Goal: Information Seeking & Learning: Compare options

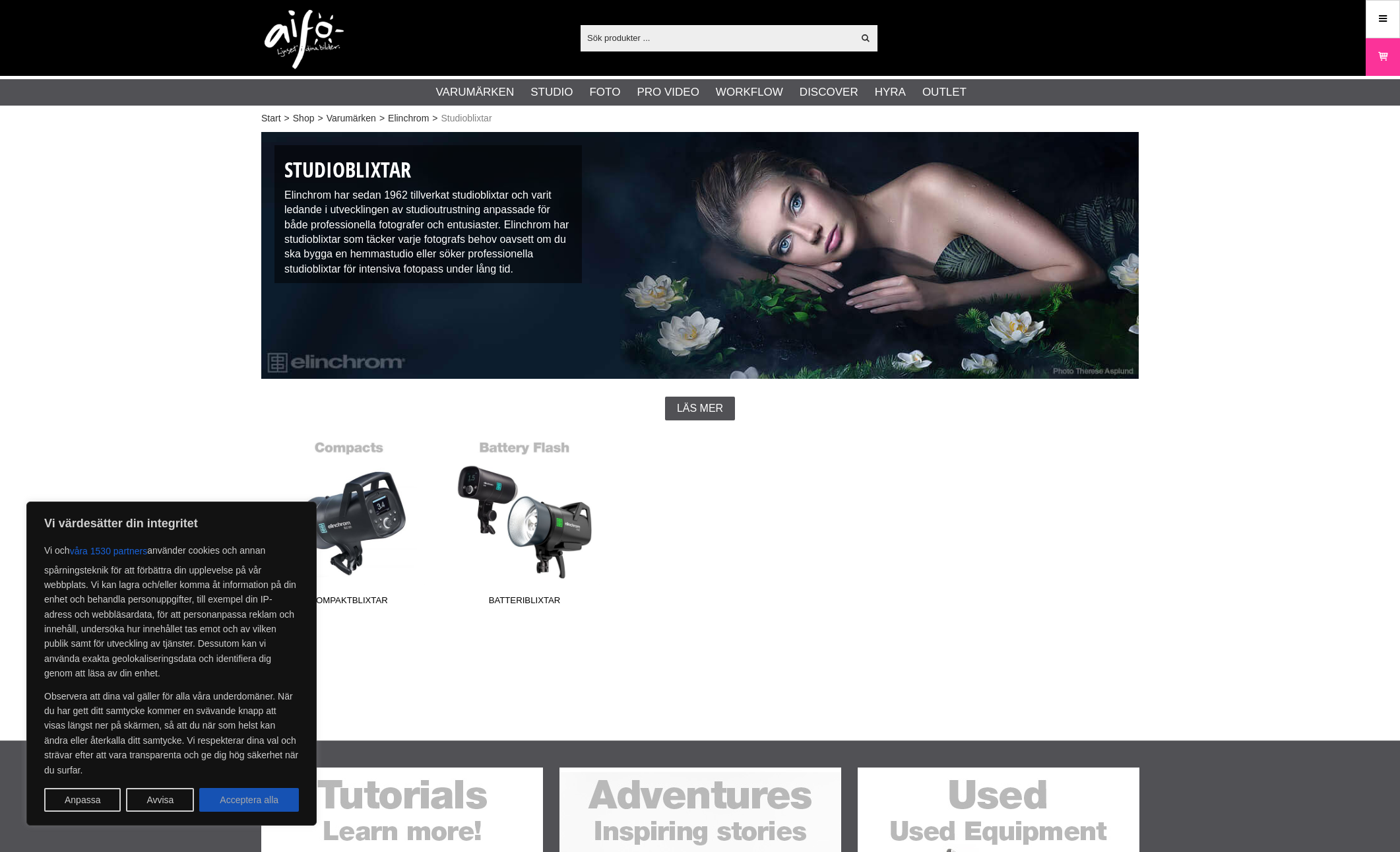
scroll to position [90, 0]
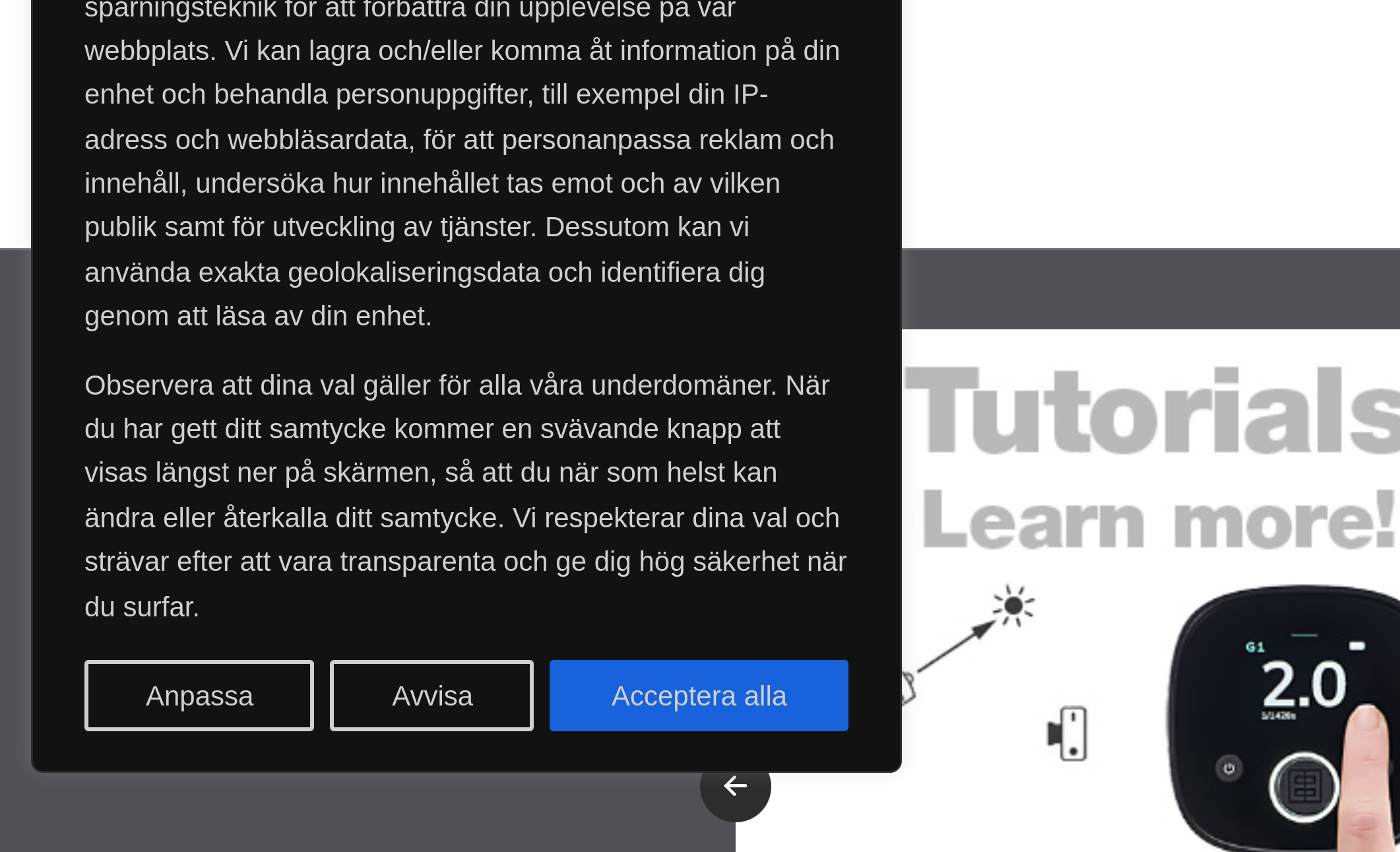
drag, startPoint x: 259, startPoint y: 802, endPoint x: 86, endPoint y: 266, distance: 563.2
click at [86, 267] on body "Vi värdesätter din integritet Vi och våra 1530 partners använder cookies och an…" at bounding box center [700, 336] width 1400 height 852
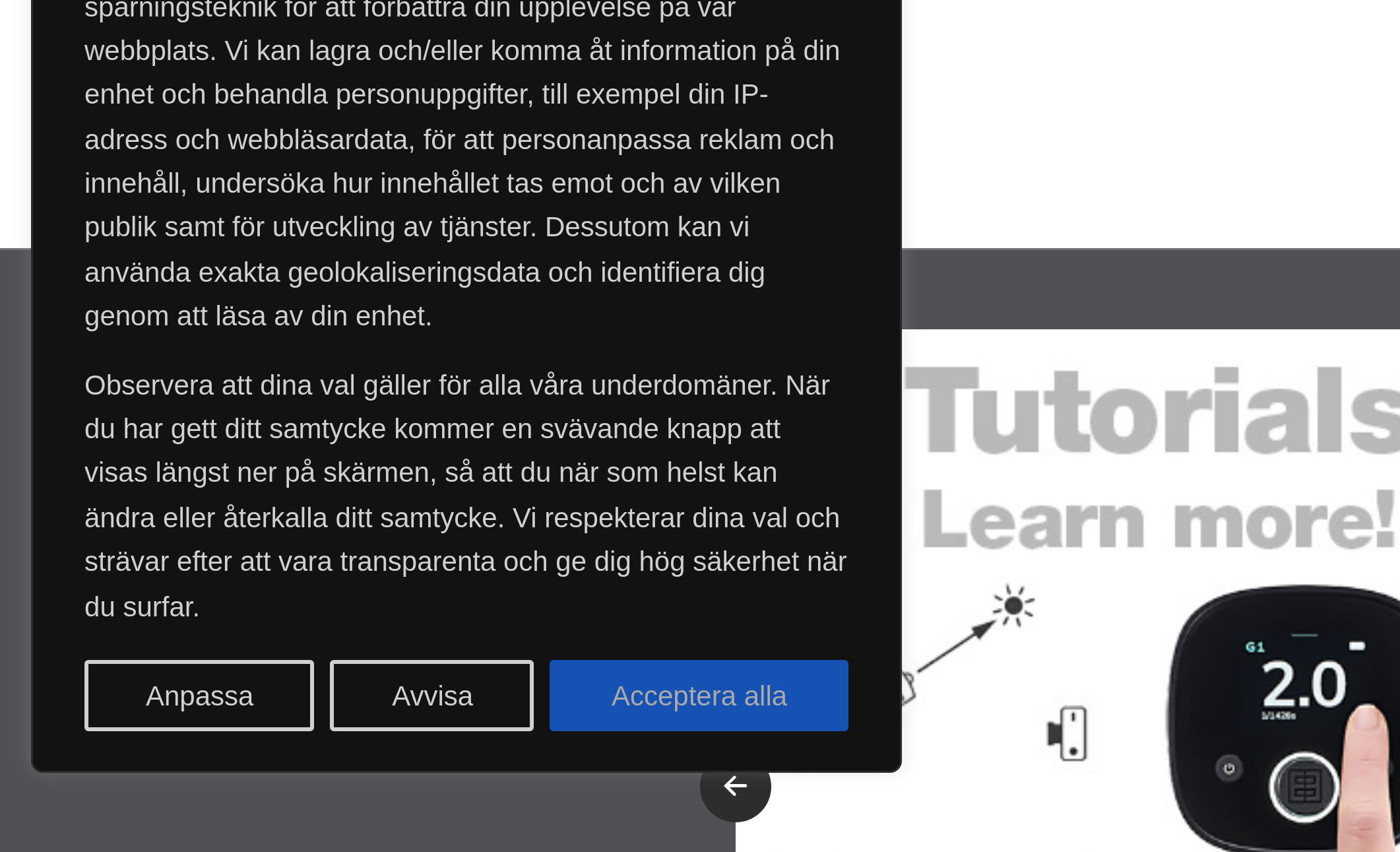
click at [202, 787] on button "Acceptera alla" at bounding box center [248, 799] width 100 height 24
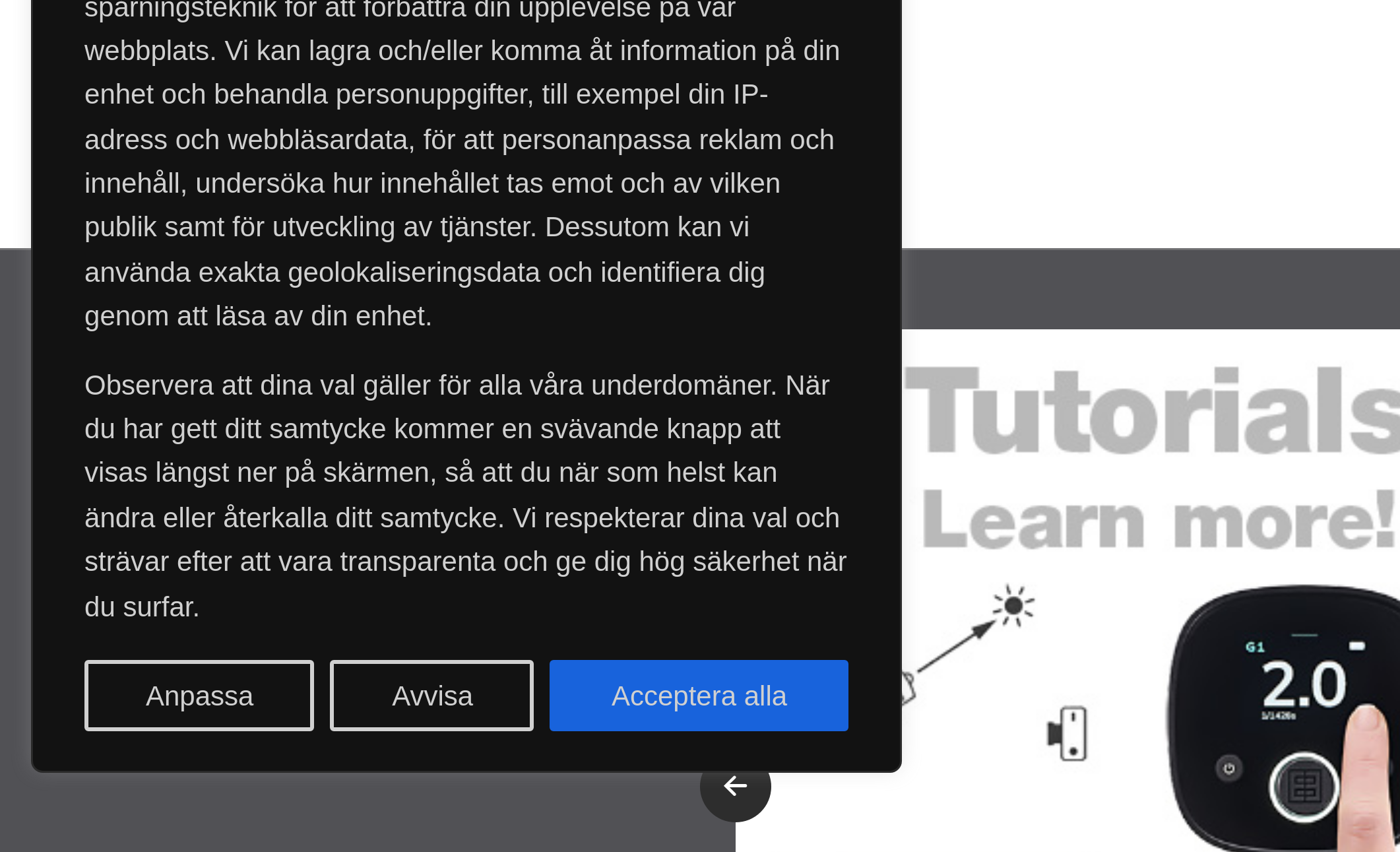
checkbox input "true"
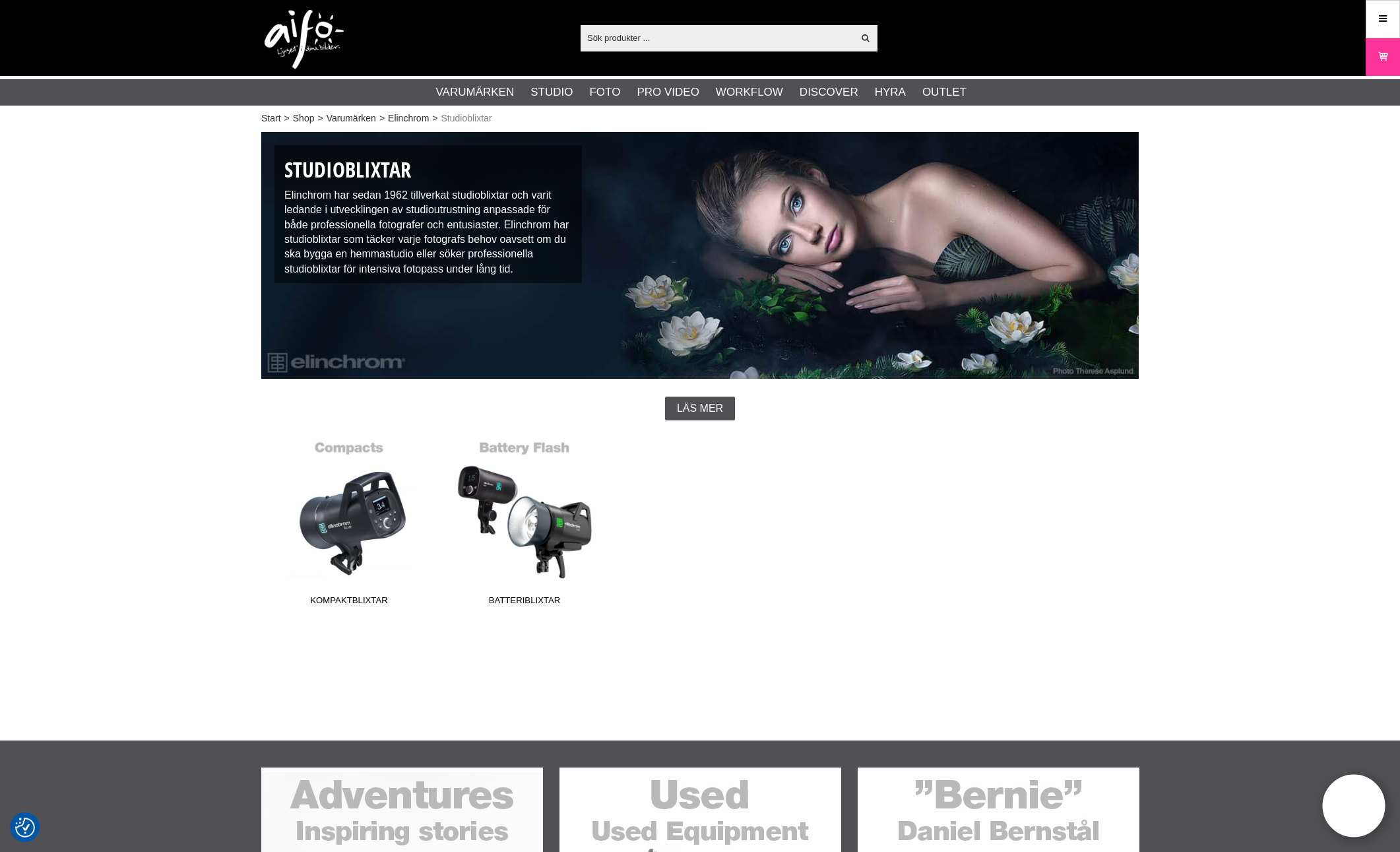
scroll to position [0, 0]
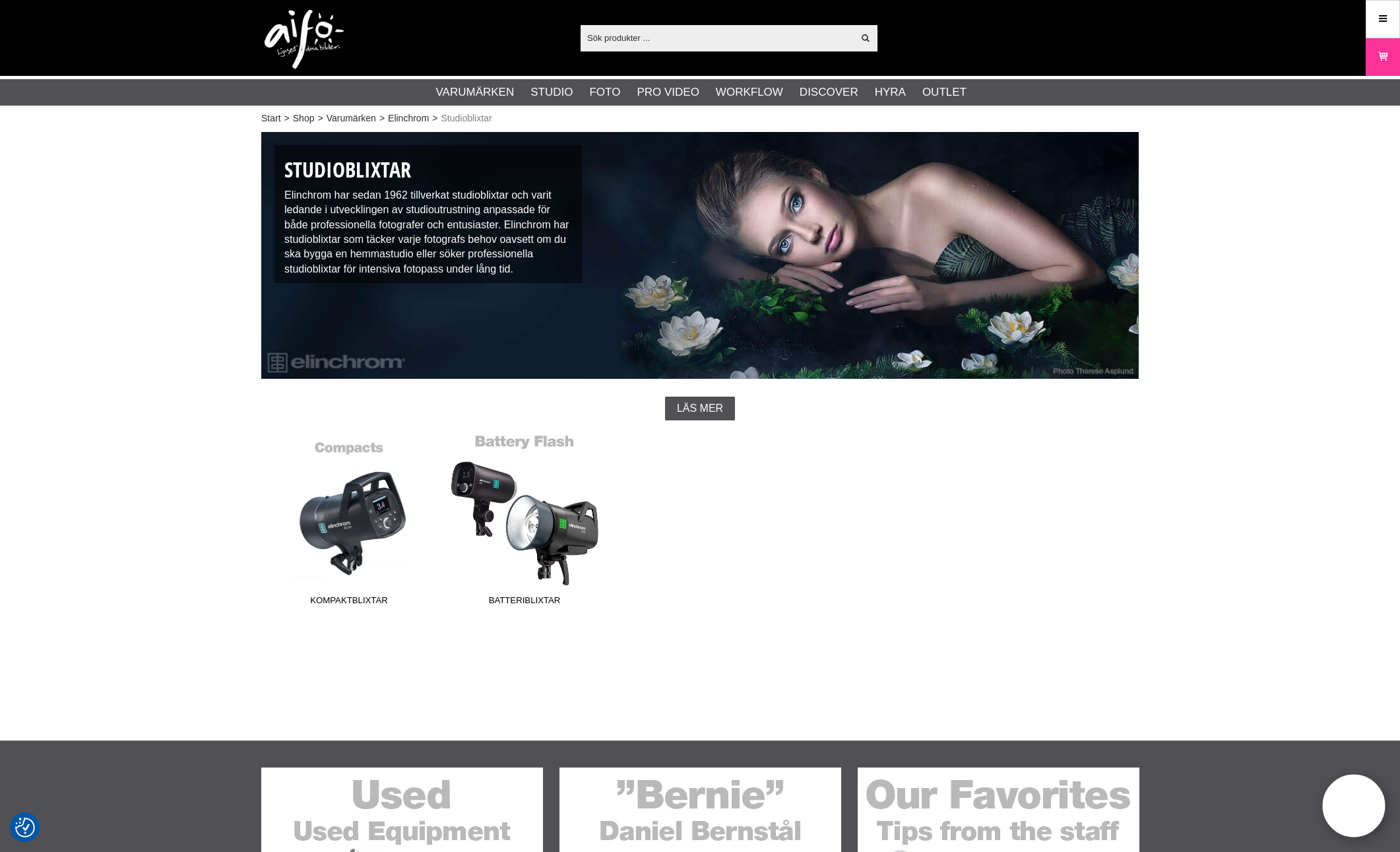
click at [525, 518] on link "Batteriblixtar" at bounding box center [525, 522] width 176 height 178
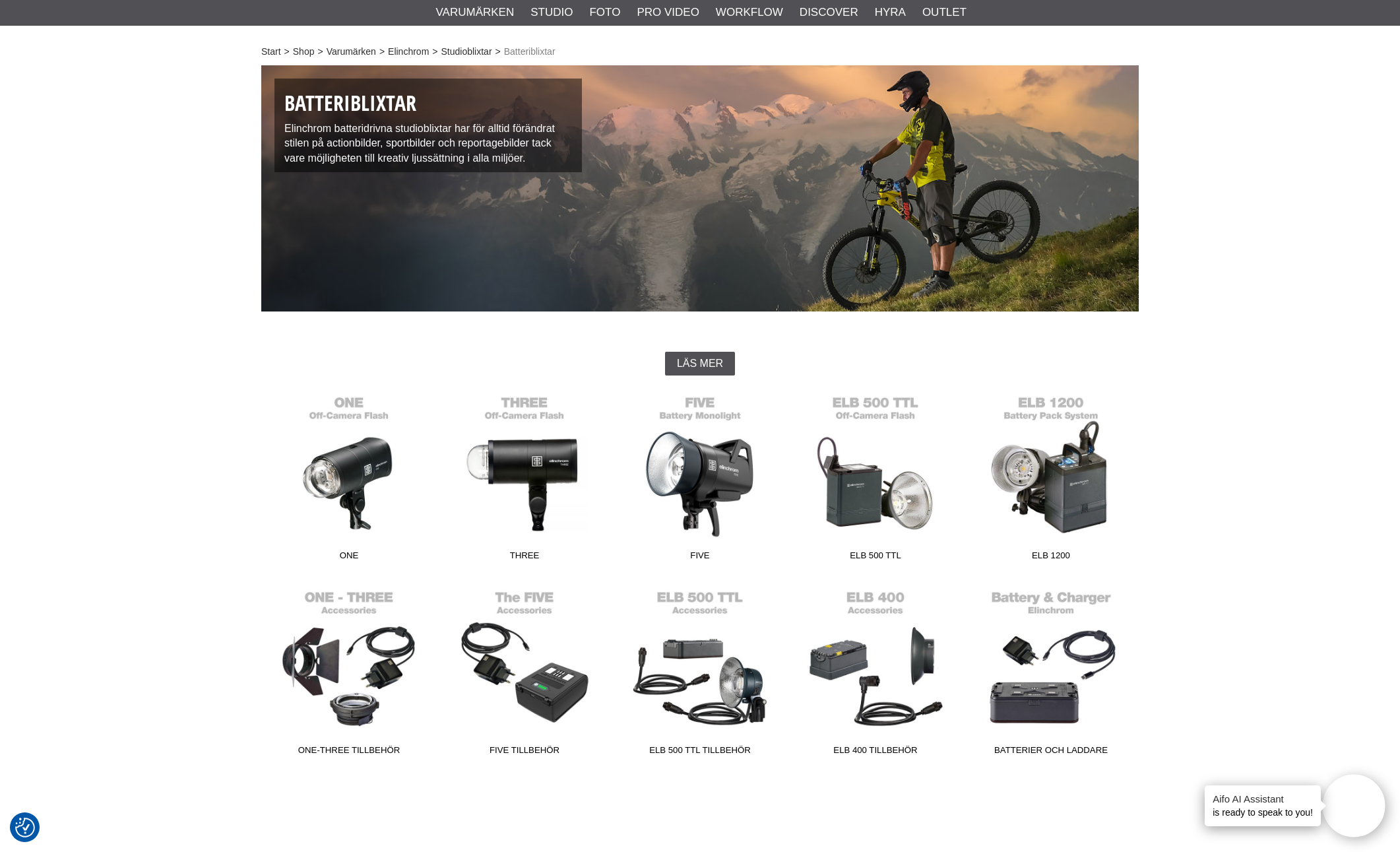
scroll to position [71, 0]
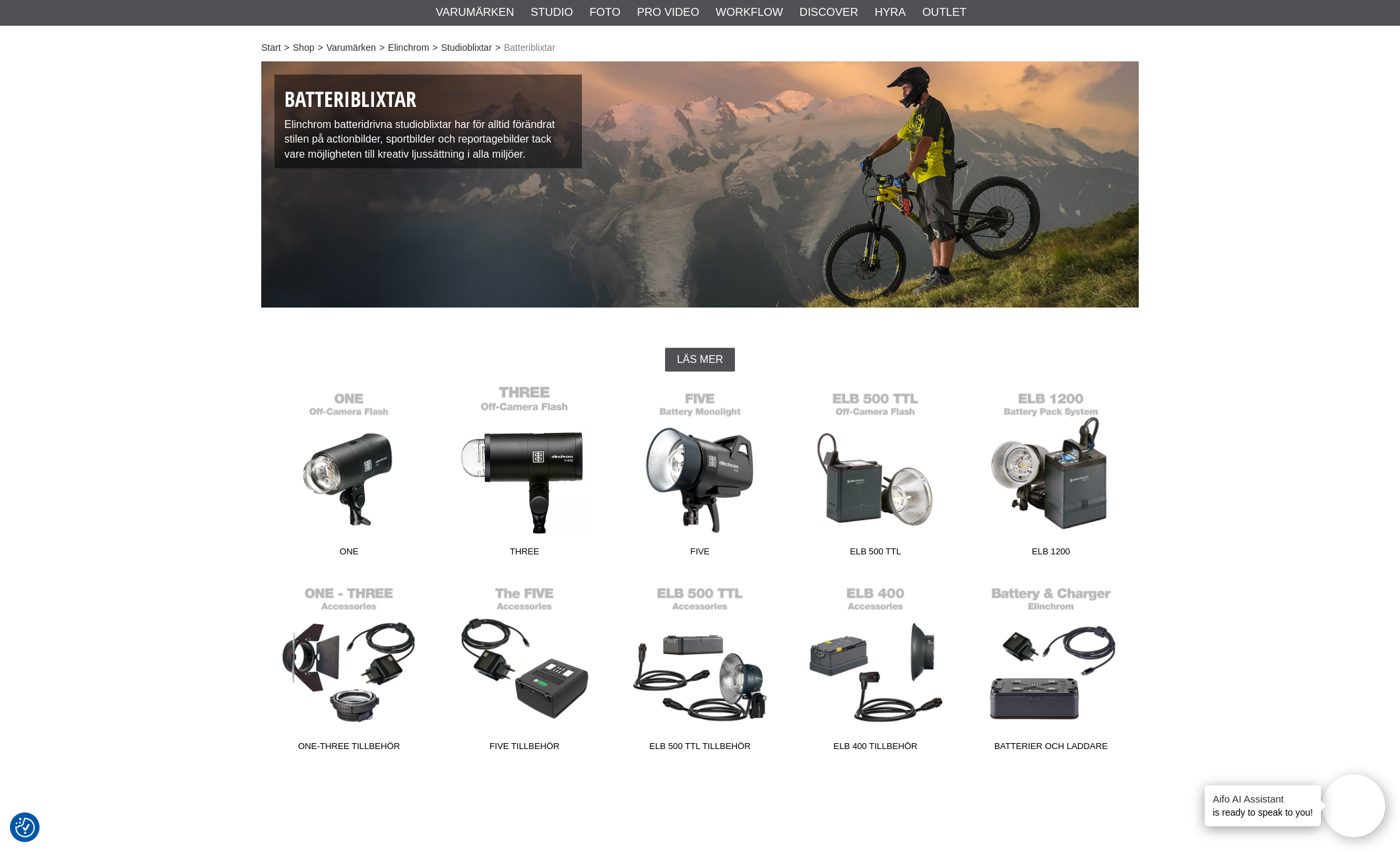
click at [528, 461] on link "THREE" at bounding box center [525, 473] width 176 height 178
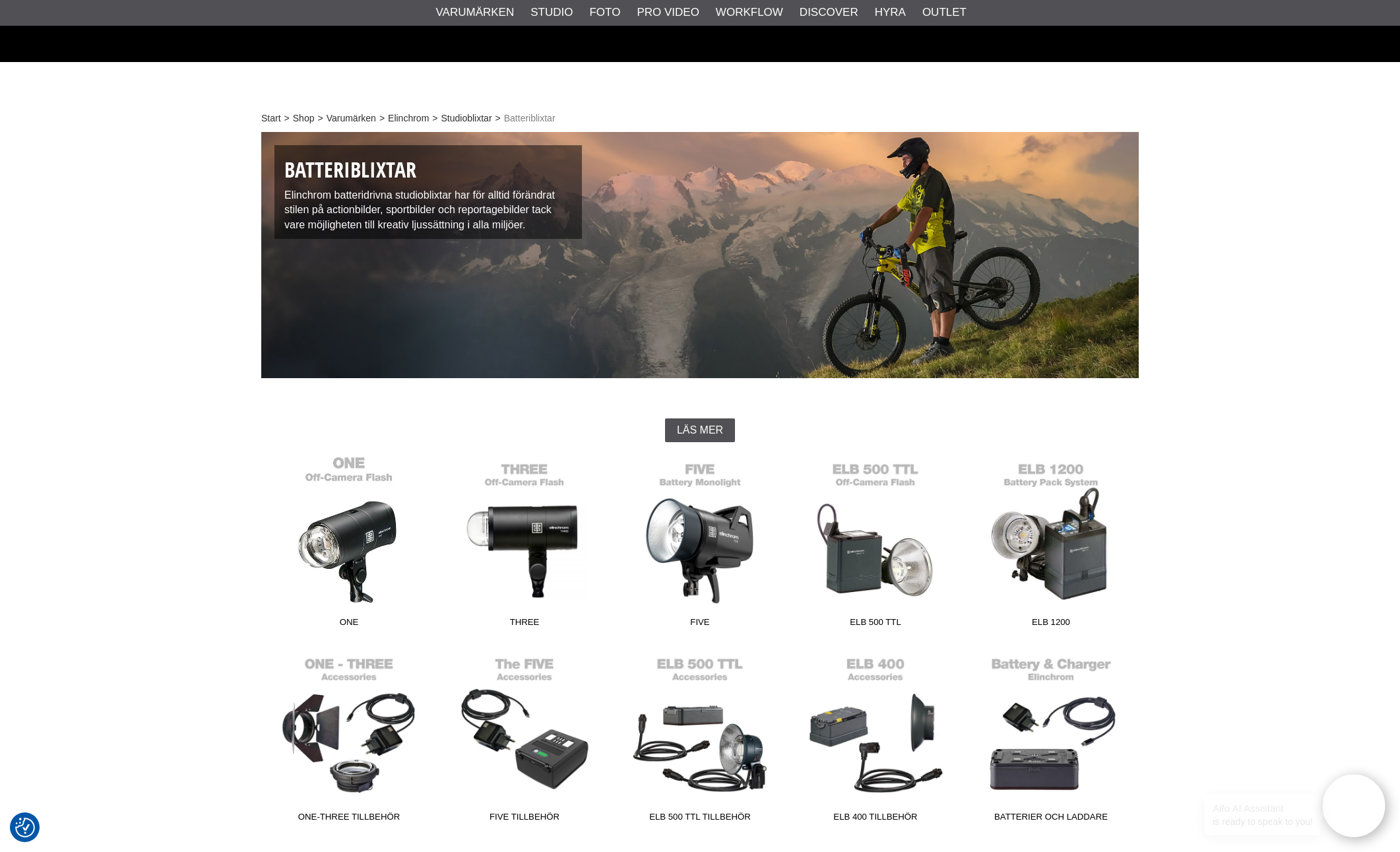
scroll to position [69, 0]
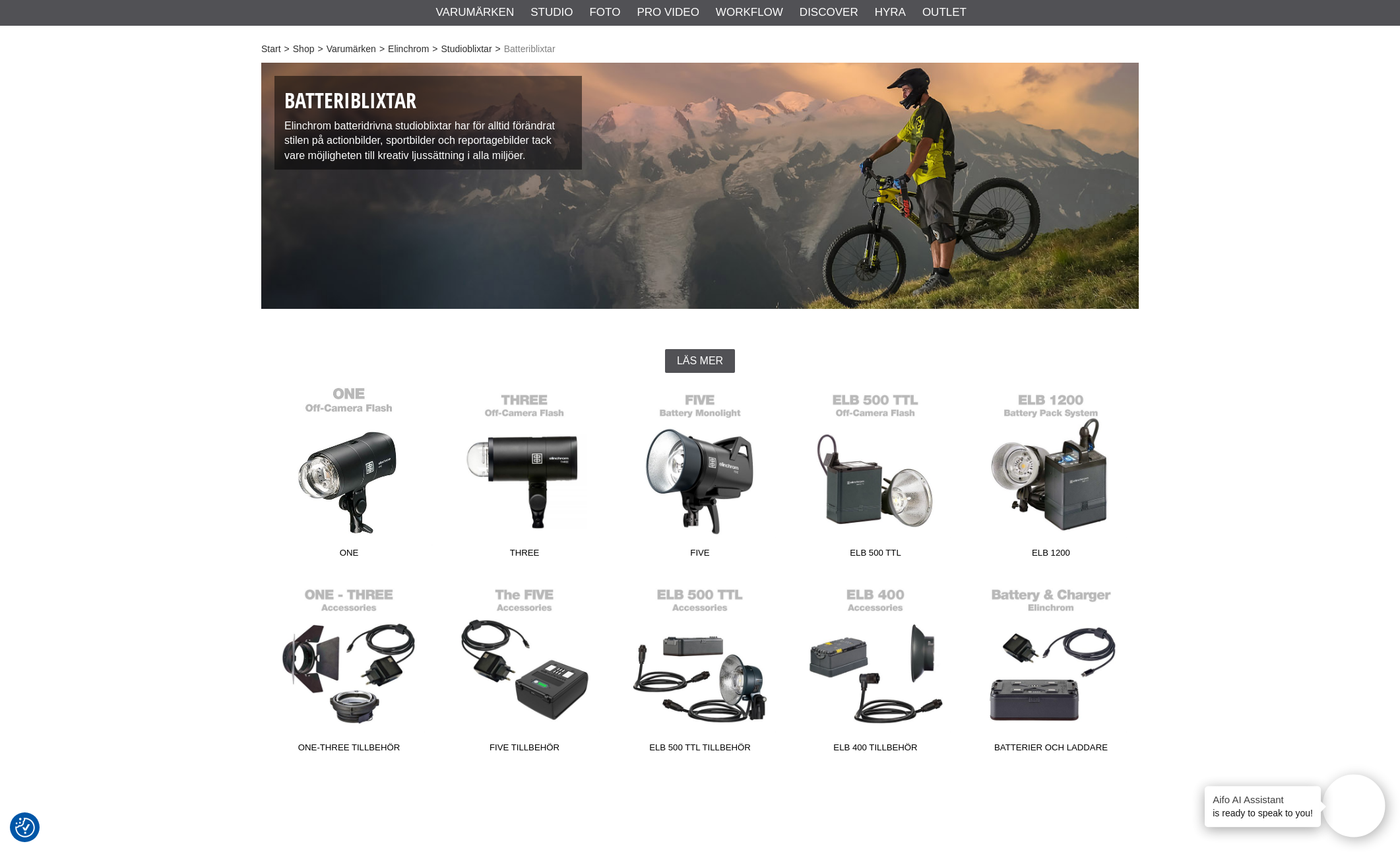
click at [347, 475] on link "ONE" at bounding box center [349, 474] width 176 height 178
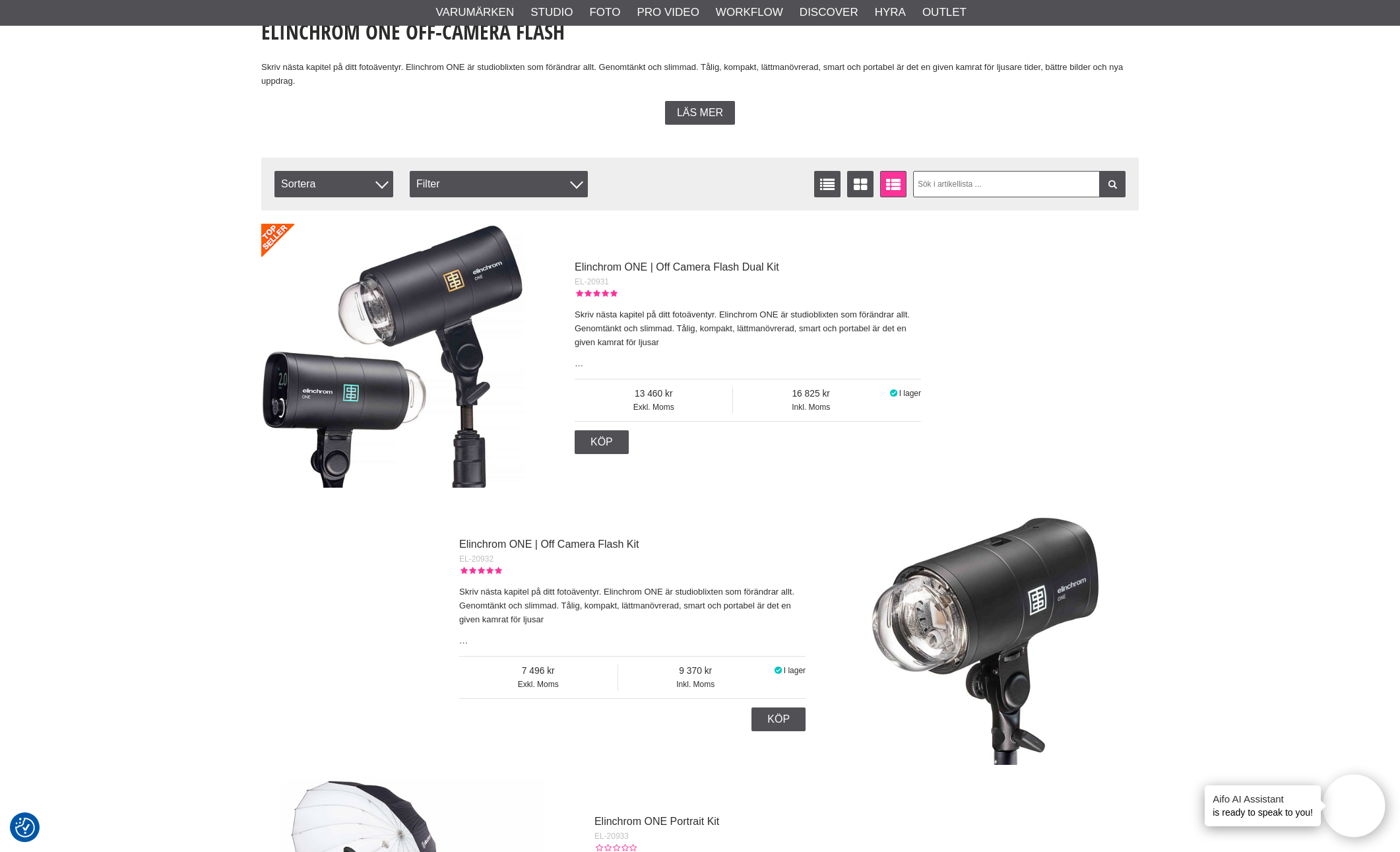
scroll to position [325, 0]
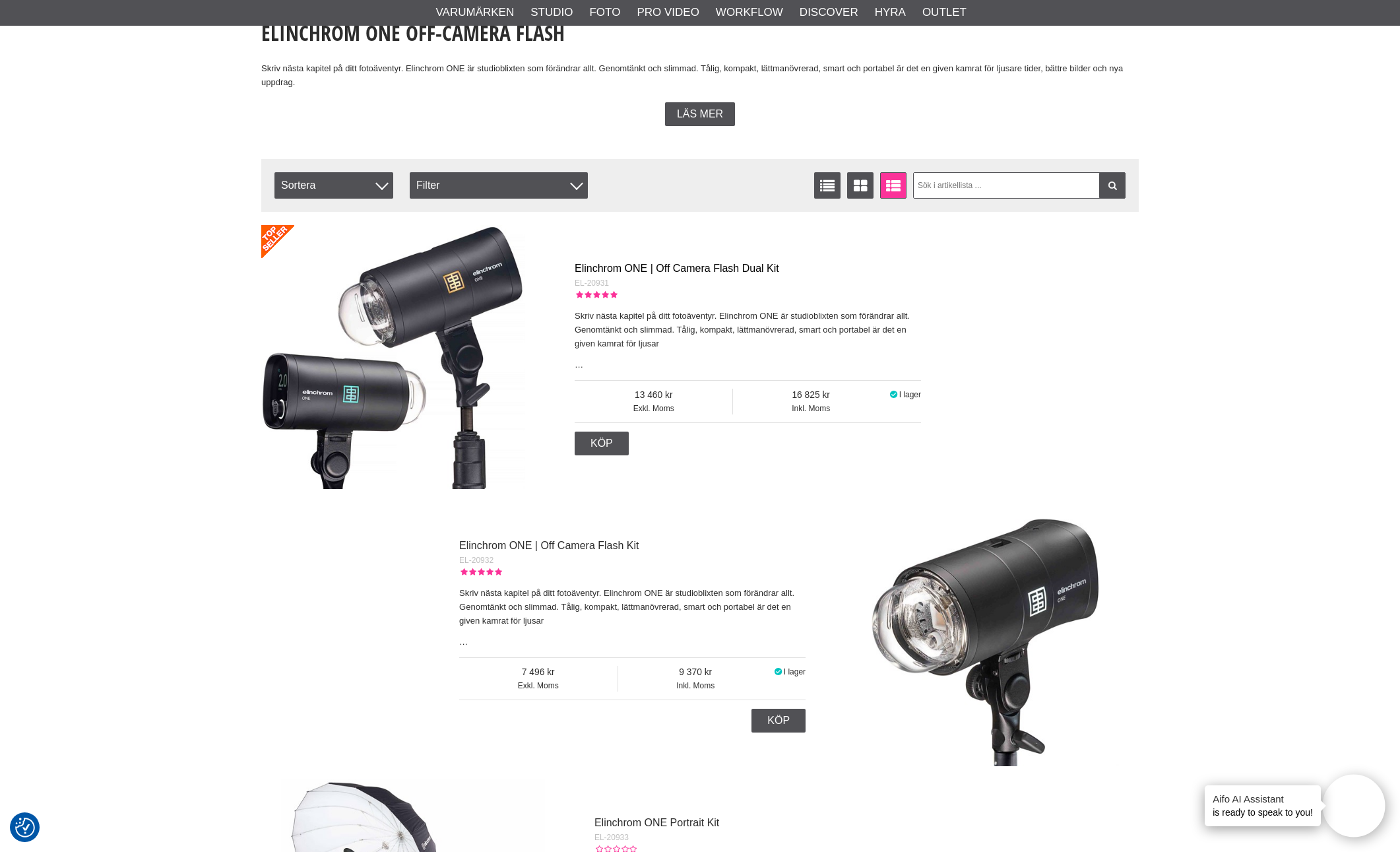
click at [658, 265] on link "Elinchrom ONE | Off Camera Flash Dual Kit" at bounding box center [676, 268] width 204 height 11
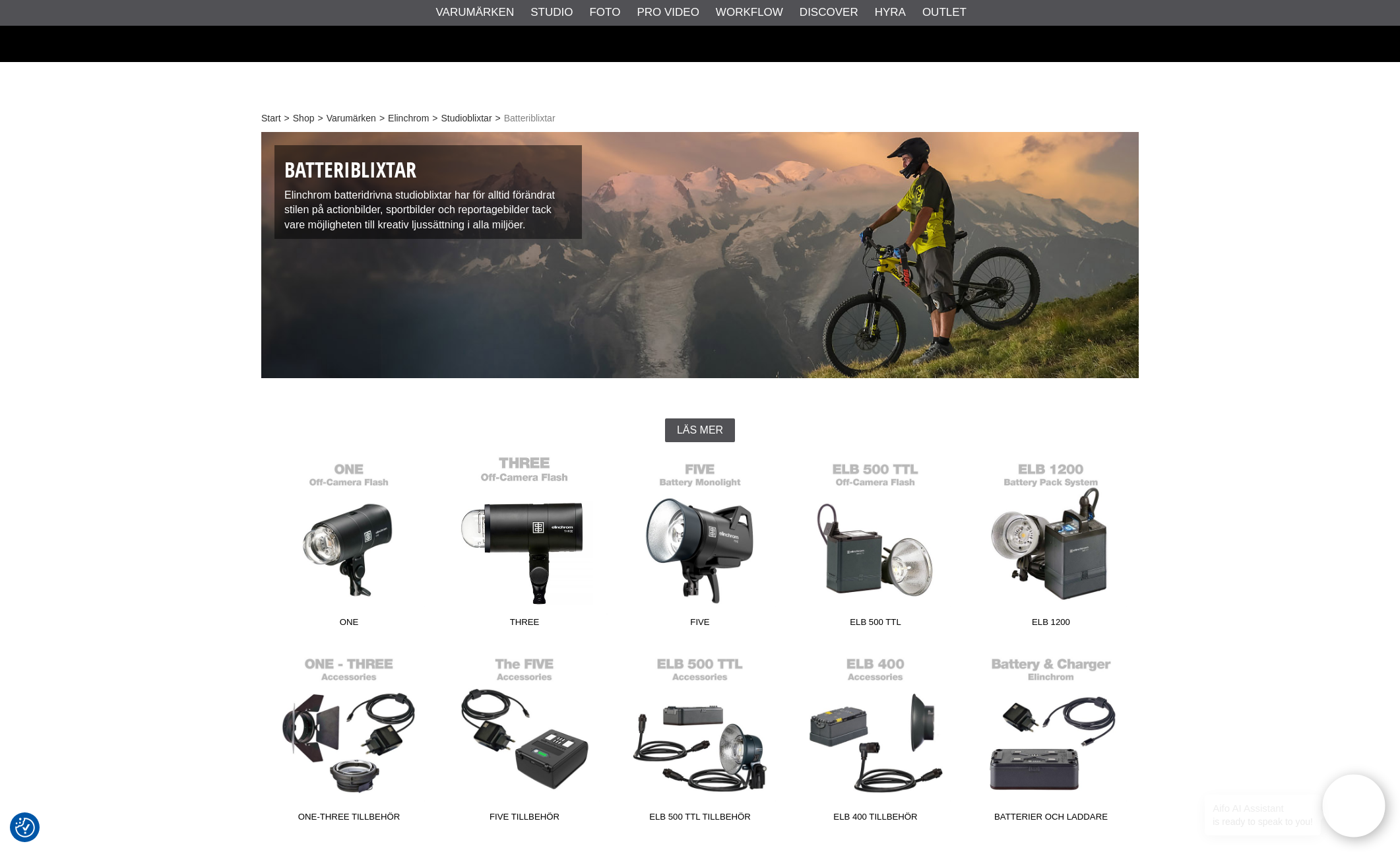
scroll to position [69, 0]
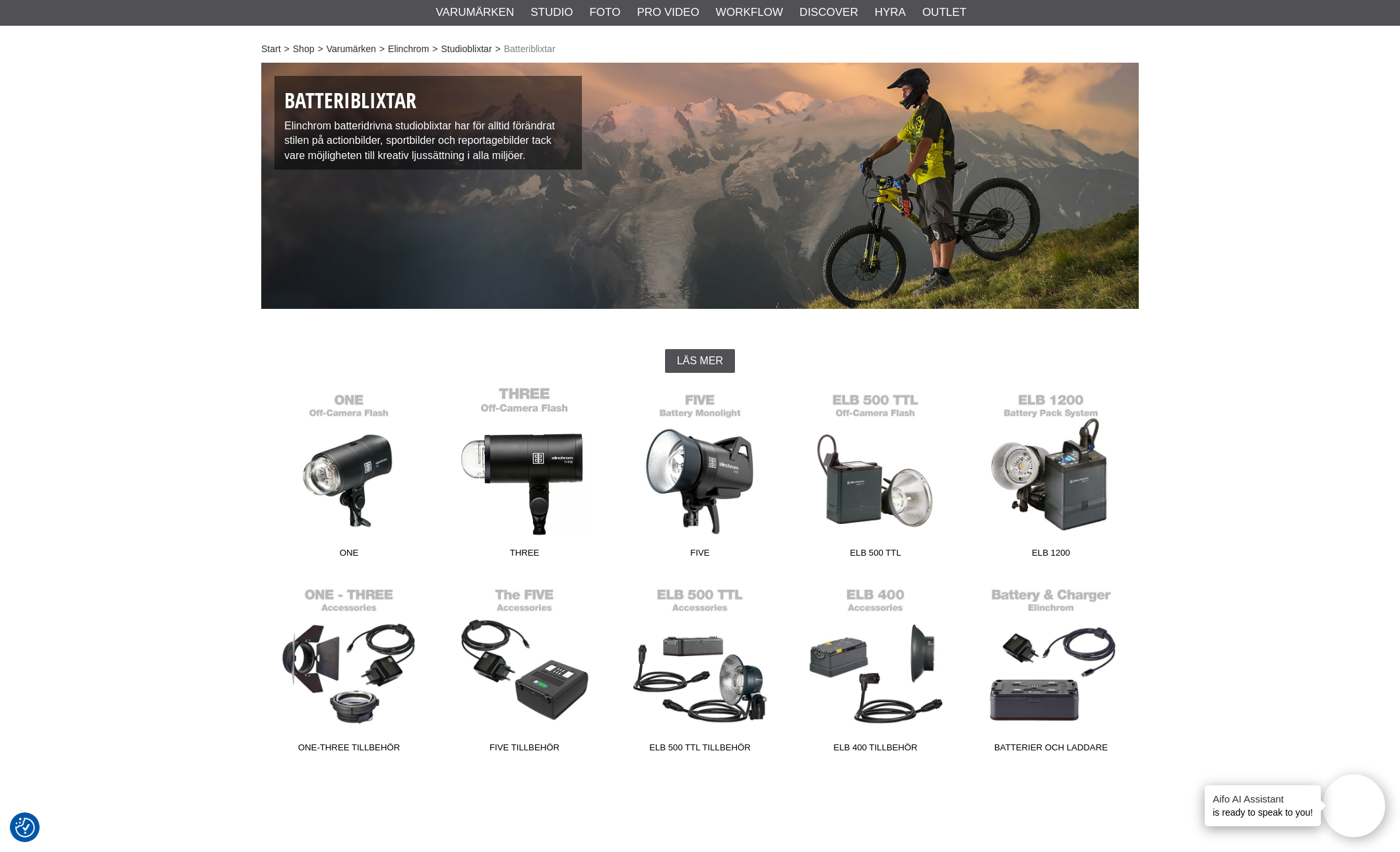
click at [538, 460] on link "THREE" at bounding box center [525, 474] width 176 height 178
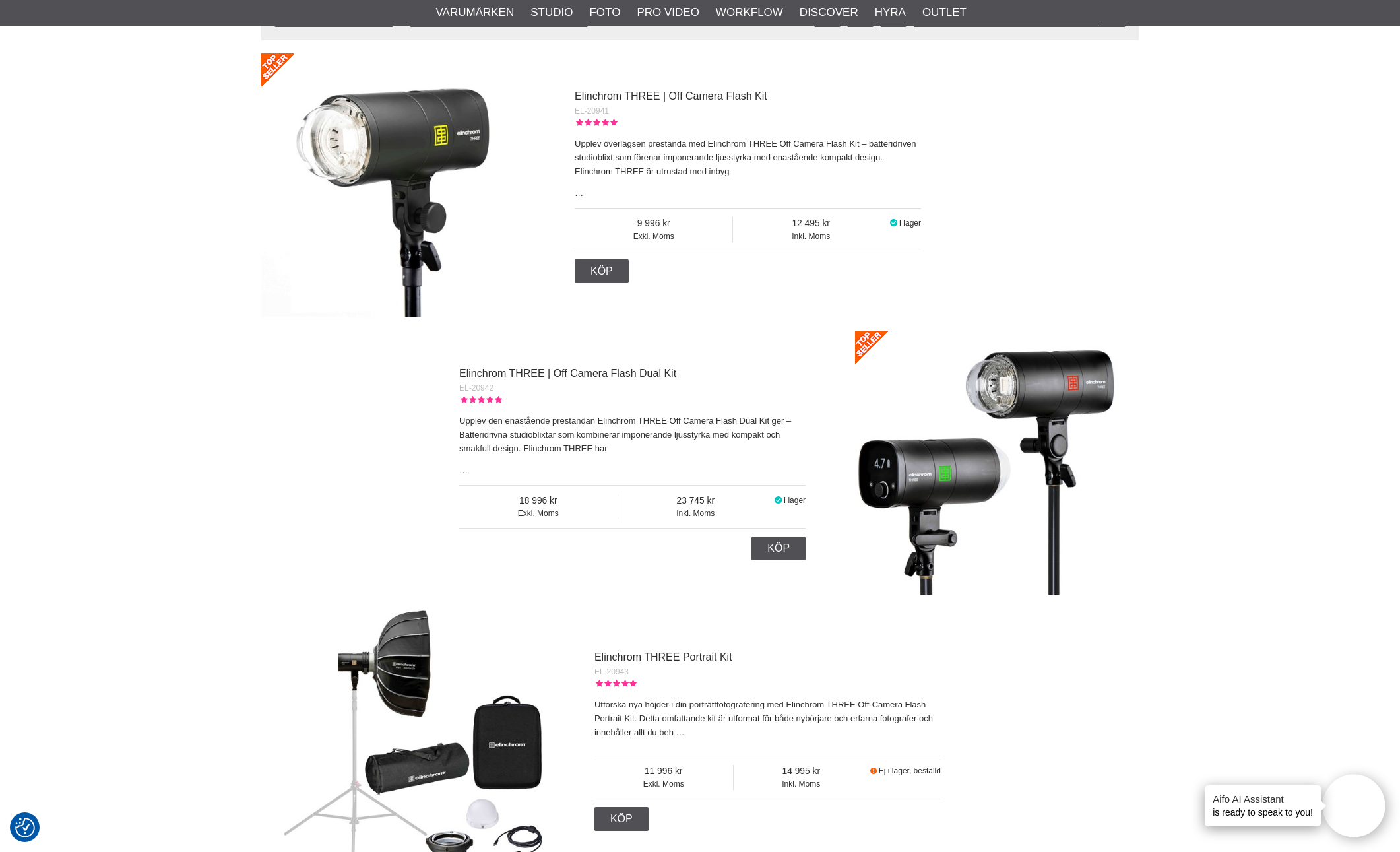
scroll to position [488, 0]
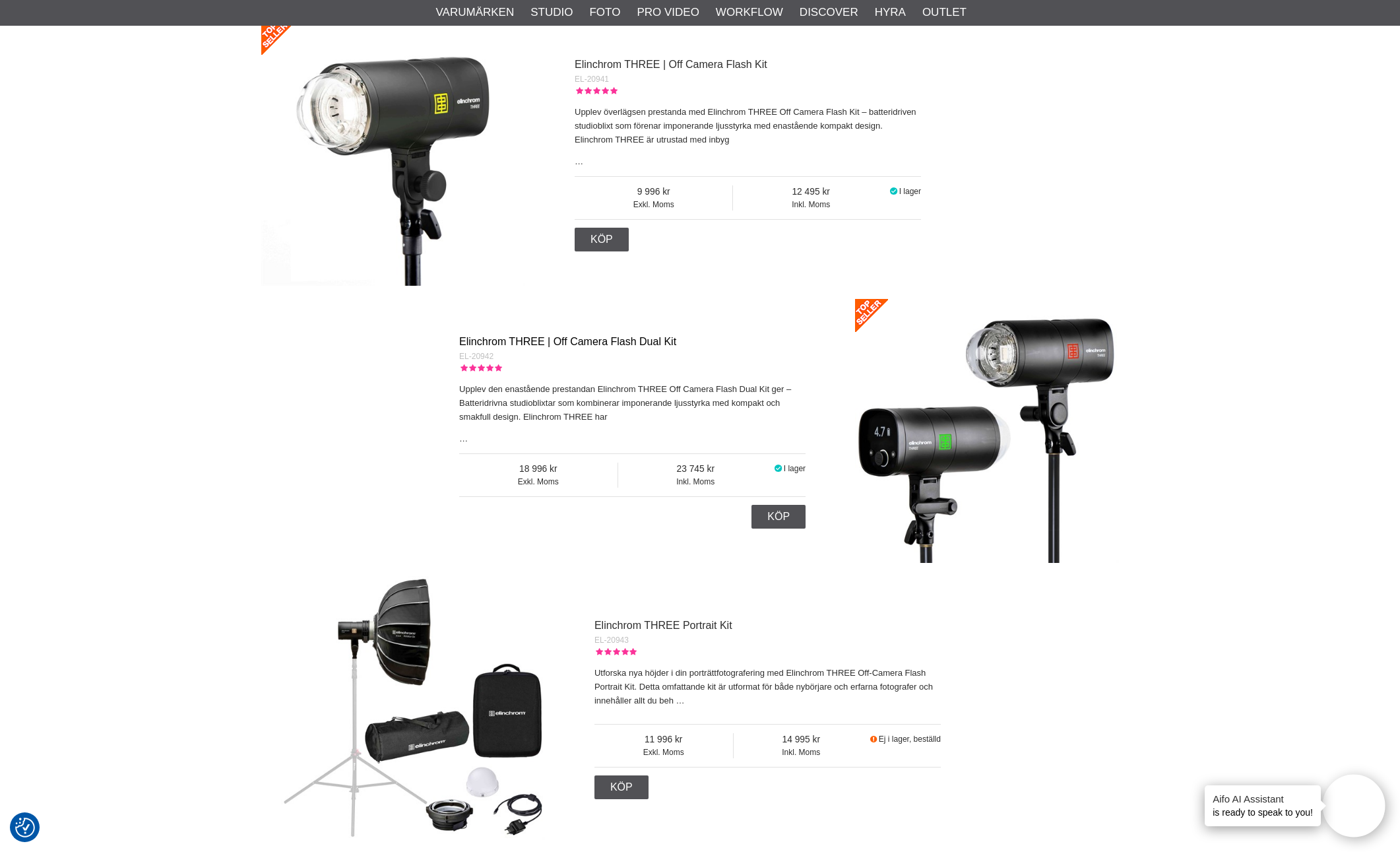
click at [607, 343] on link "Elinchrom THREE | Off Camera Flash Dual Kit" at bounding box center [568, 341] width 217 height 11
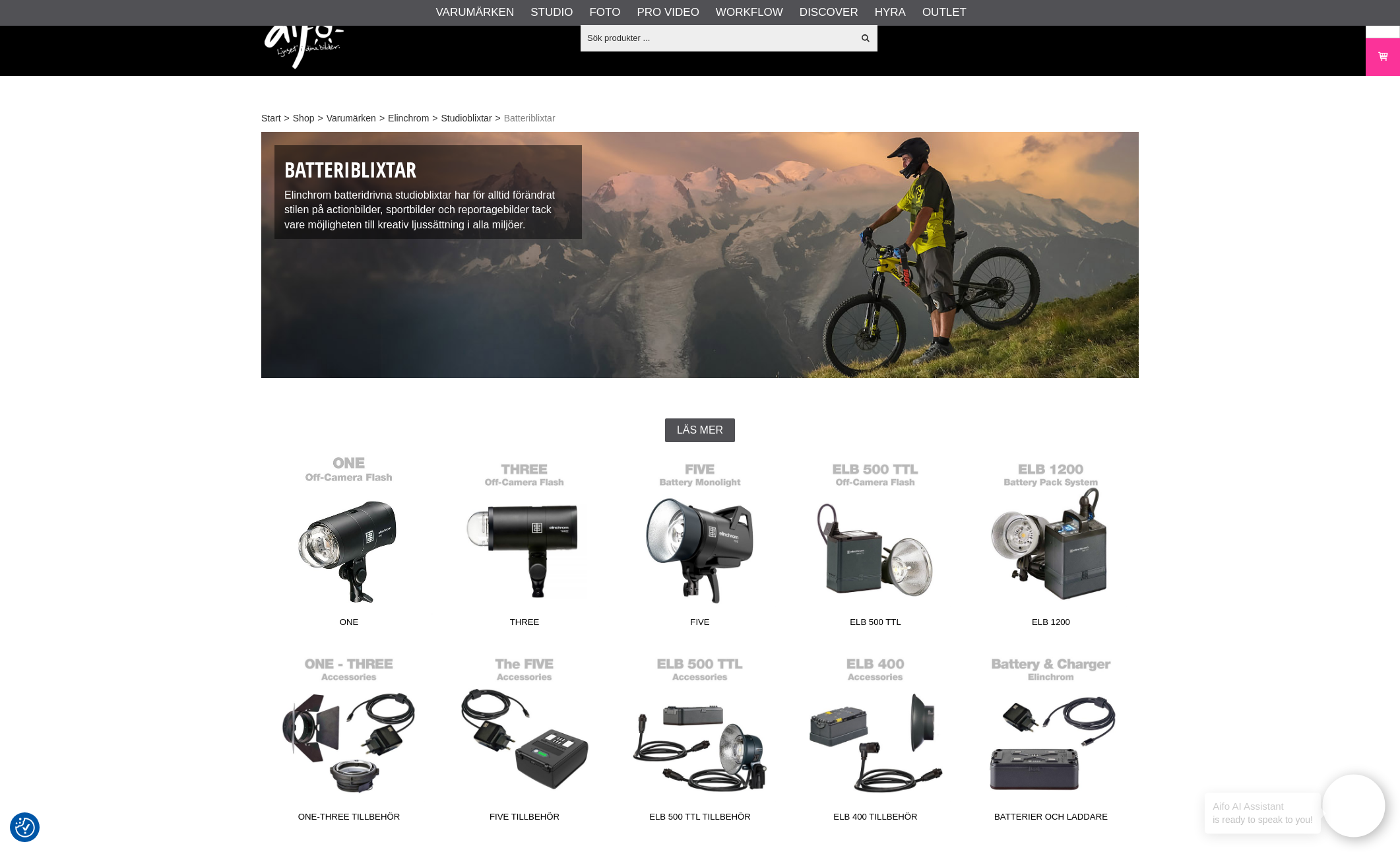
scroll to position [69, 0]
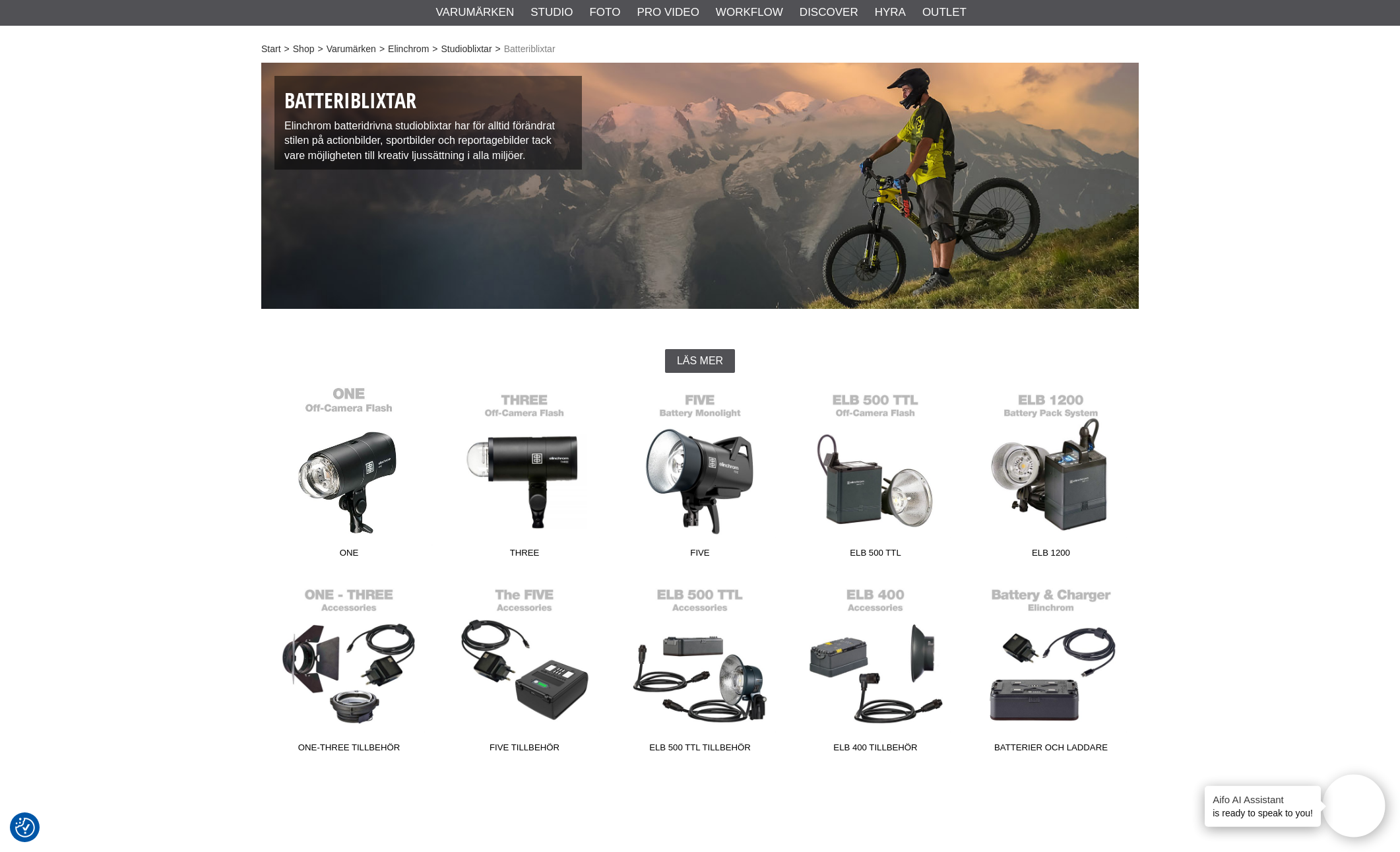
click at [338, 451] on link "ONE" at bounding box center [349, 474] width 176 height 178
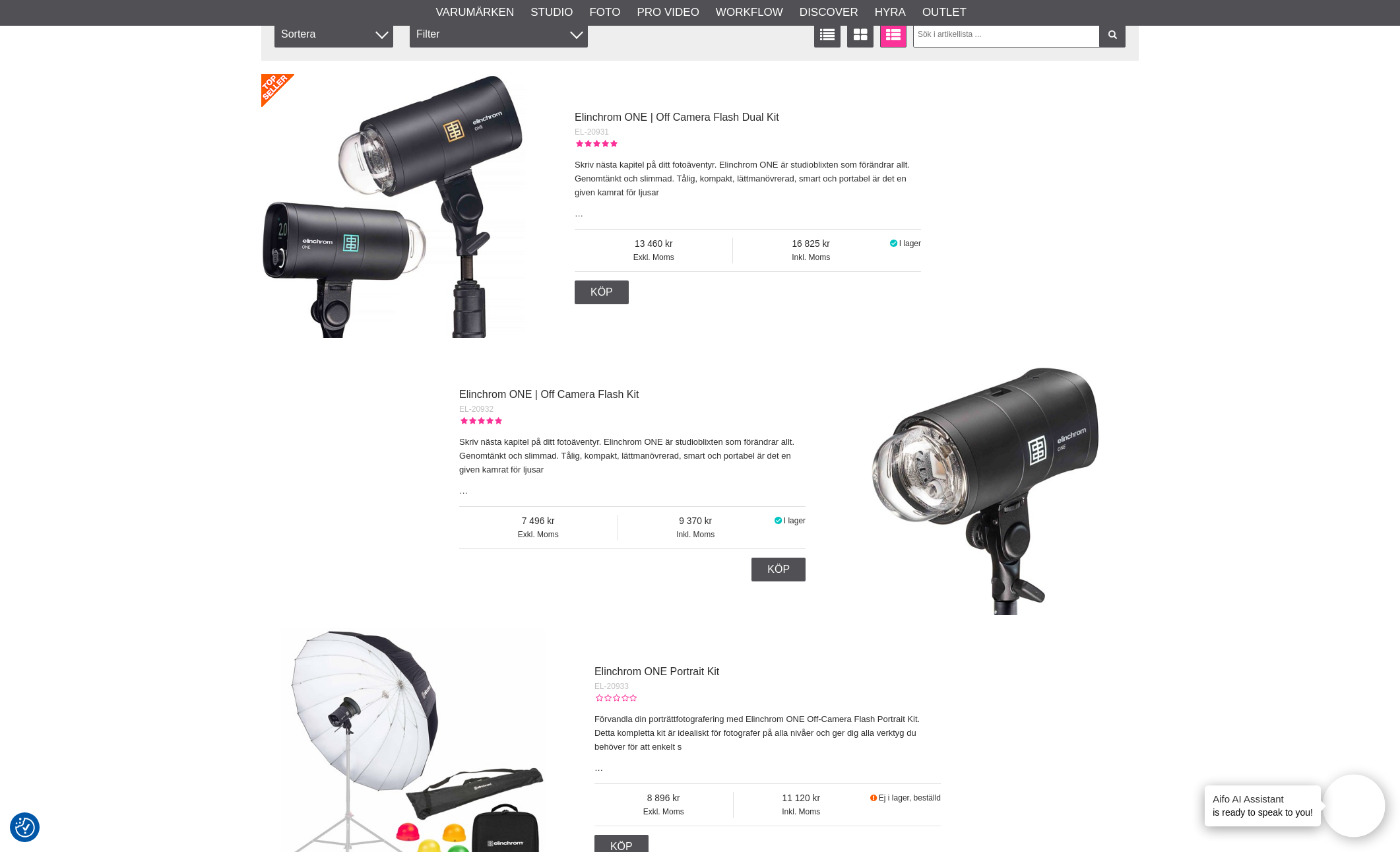
scroll to position [522, 0]
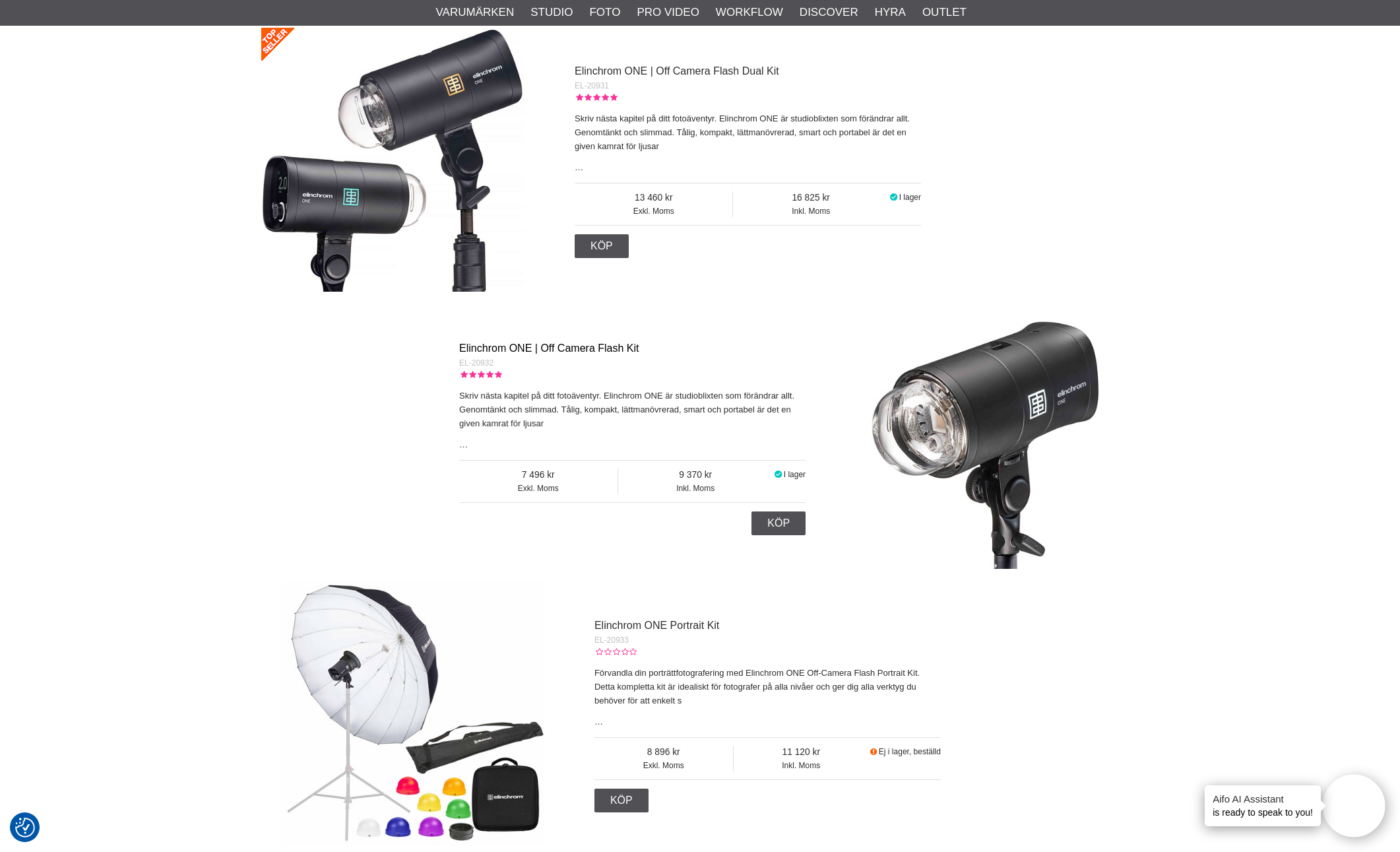
click at [558, 351] on link "Elinchrom ONE | Off Camera Flash Kit" at bounding box center [549, 348] width 179 height 11
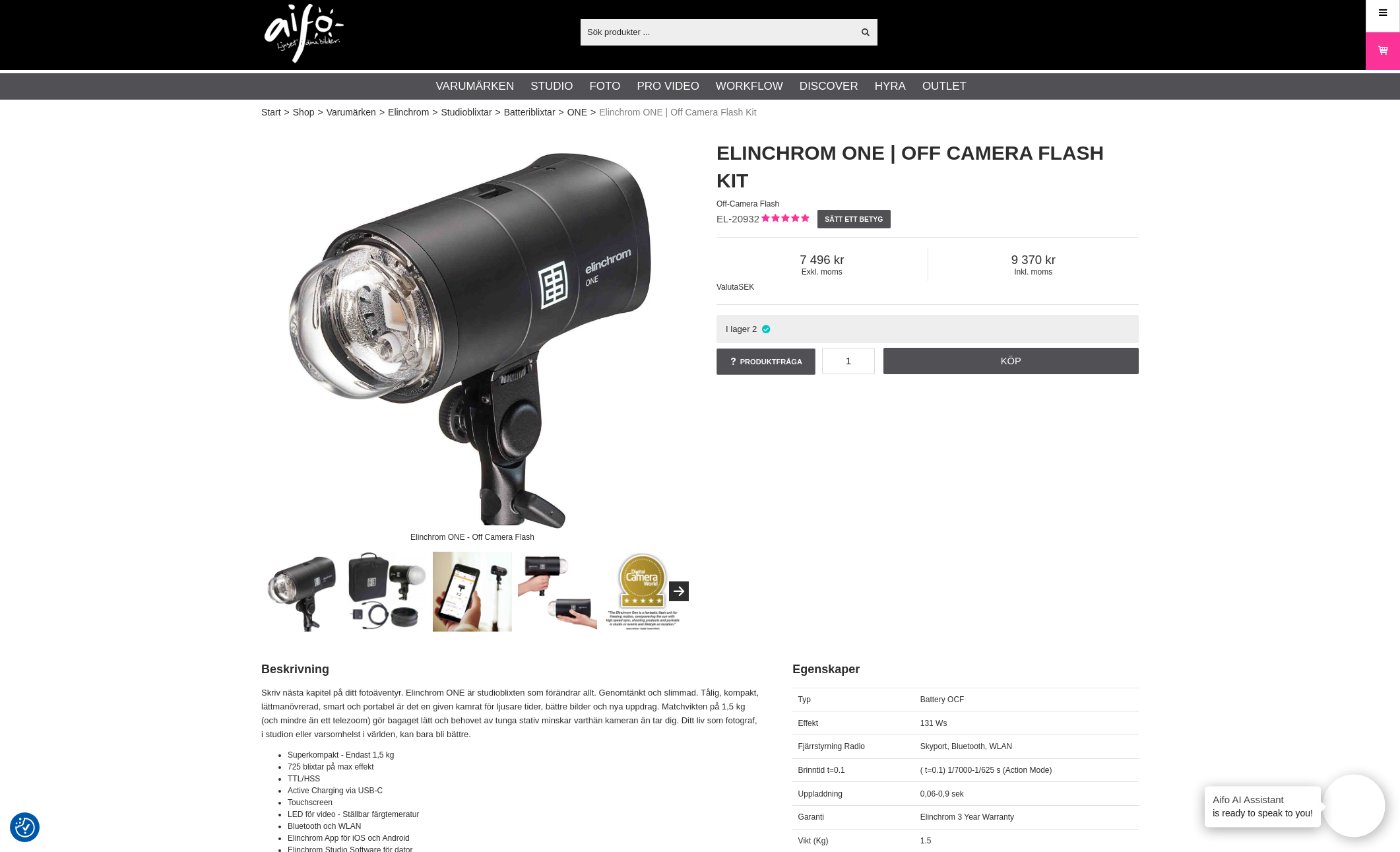
scroll to position [6, 0]
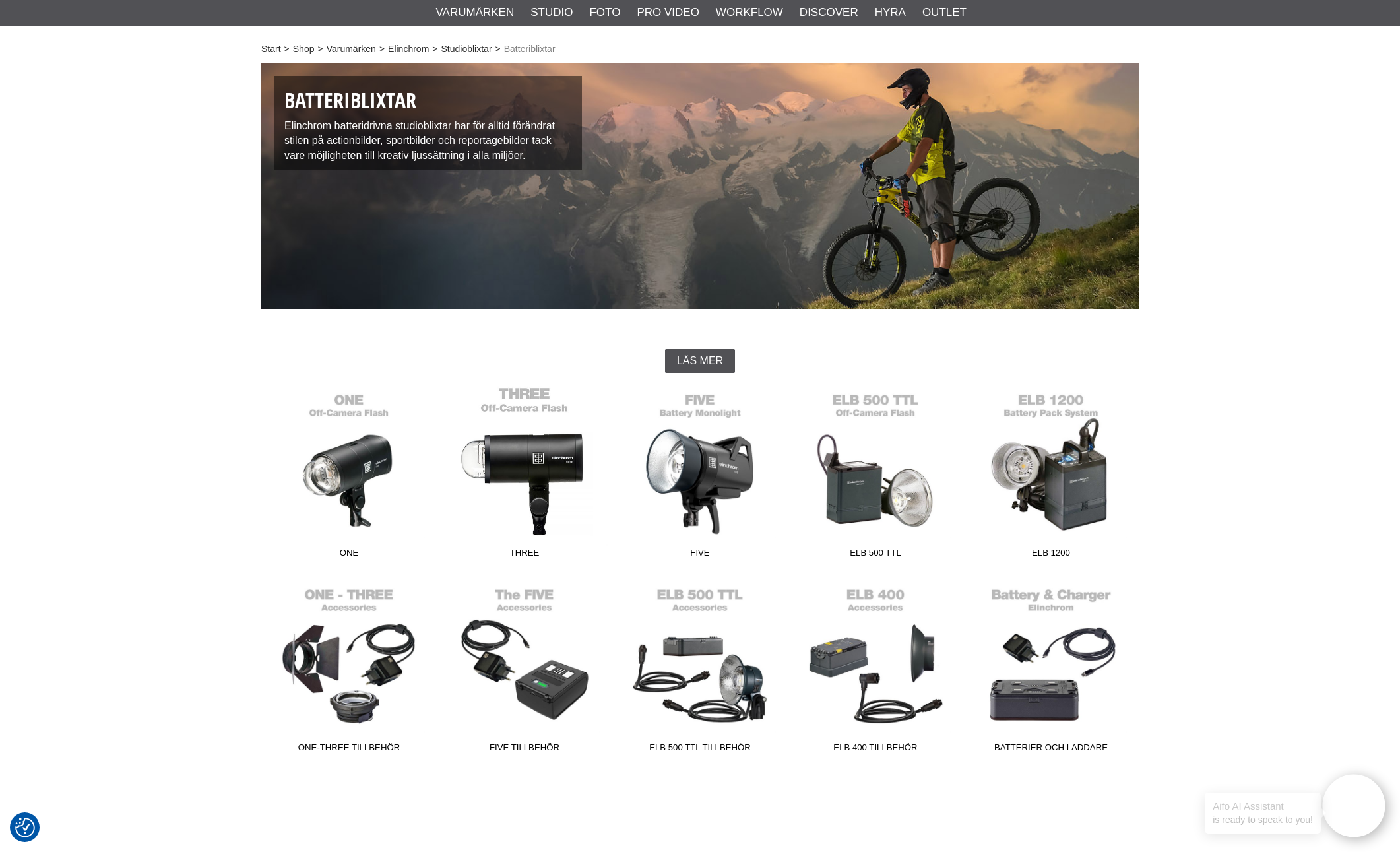
scroll to position [69, 0]
click at [515, 456] on link "THREE" at bounding box center [525, 474] width 176 height 178
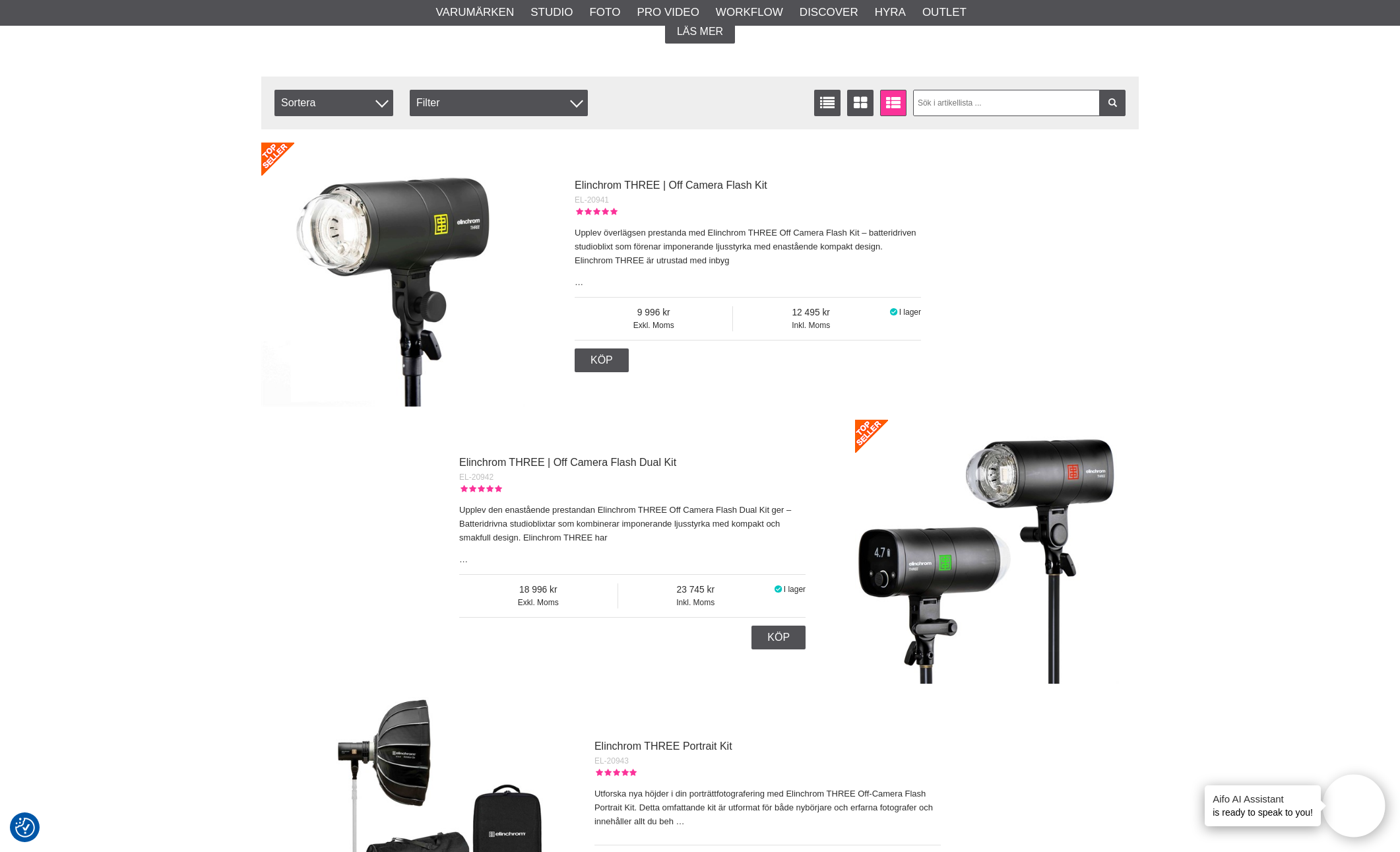
scroll to position [347, 0]
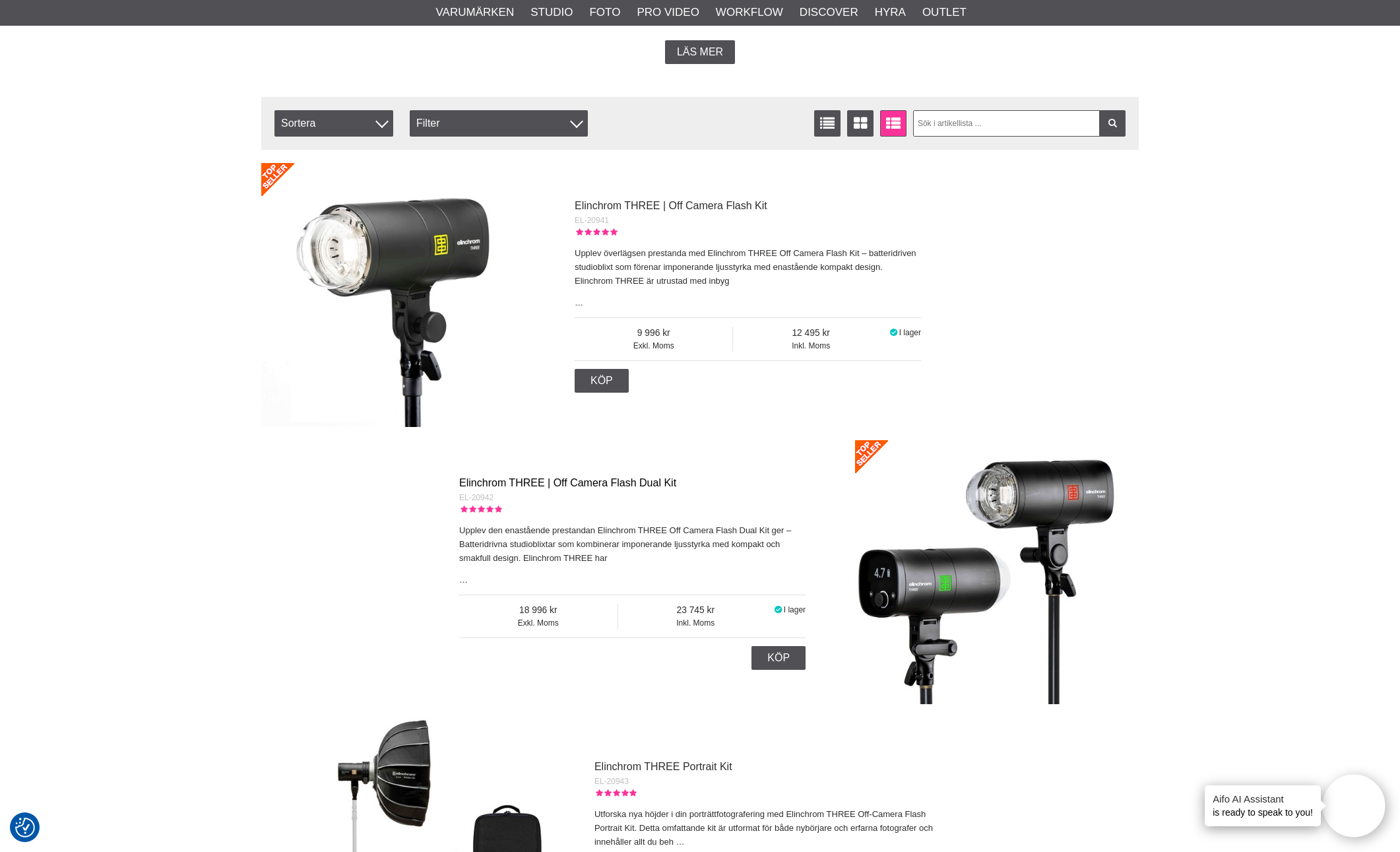
click at [540, 481] on link "Elinchrom THREE | Off Camera Flash Dual Kit" at bounding box center [568, 482] width 217 height 11
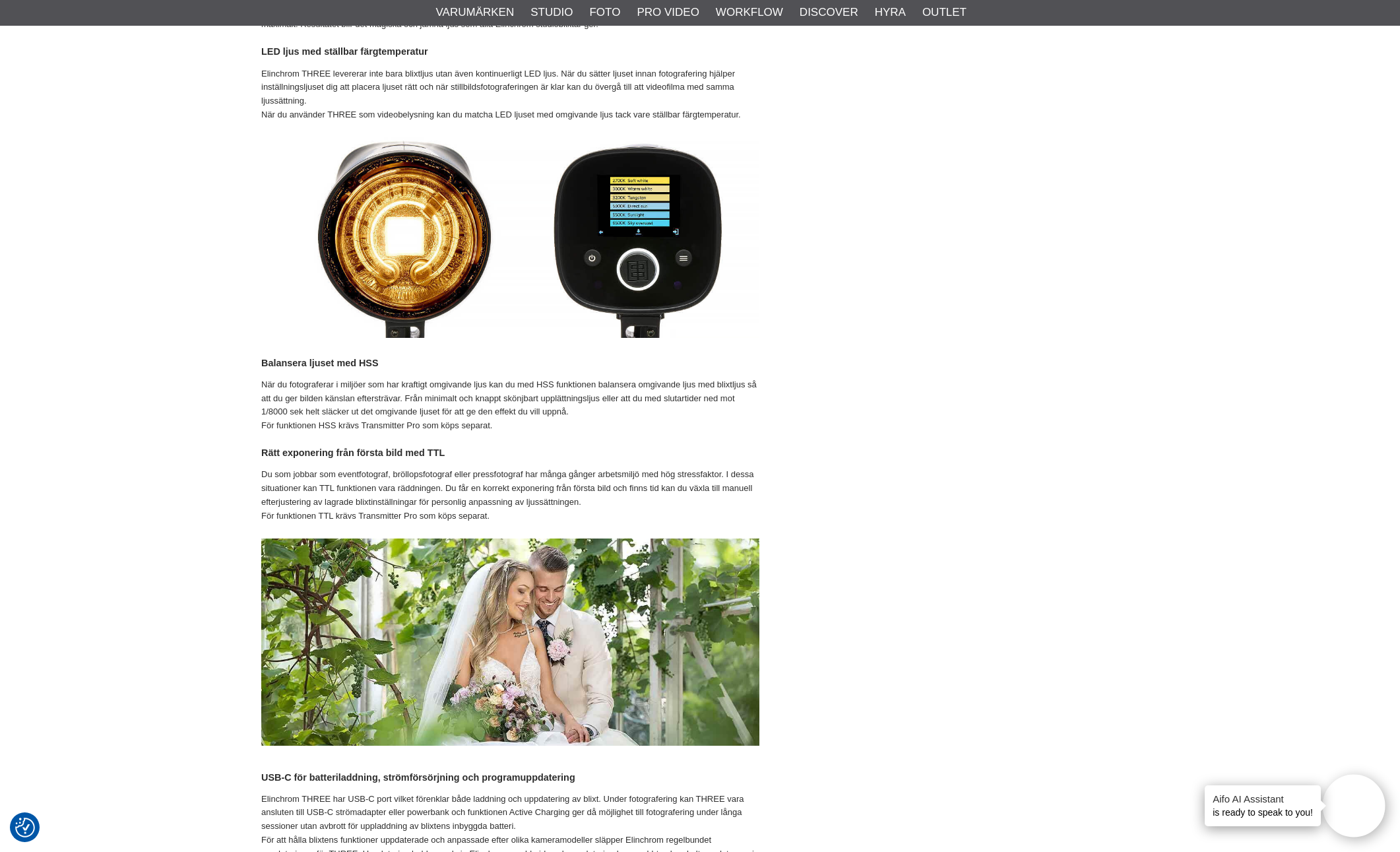
scroll to position [2091, 0]
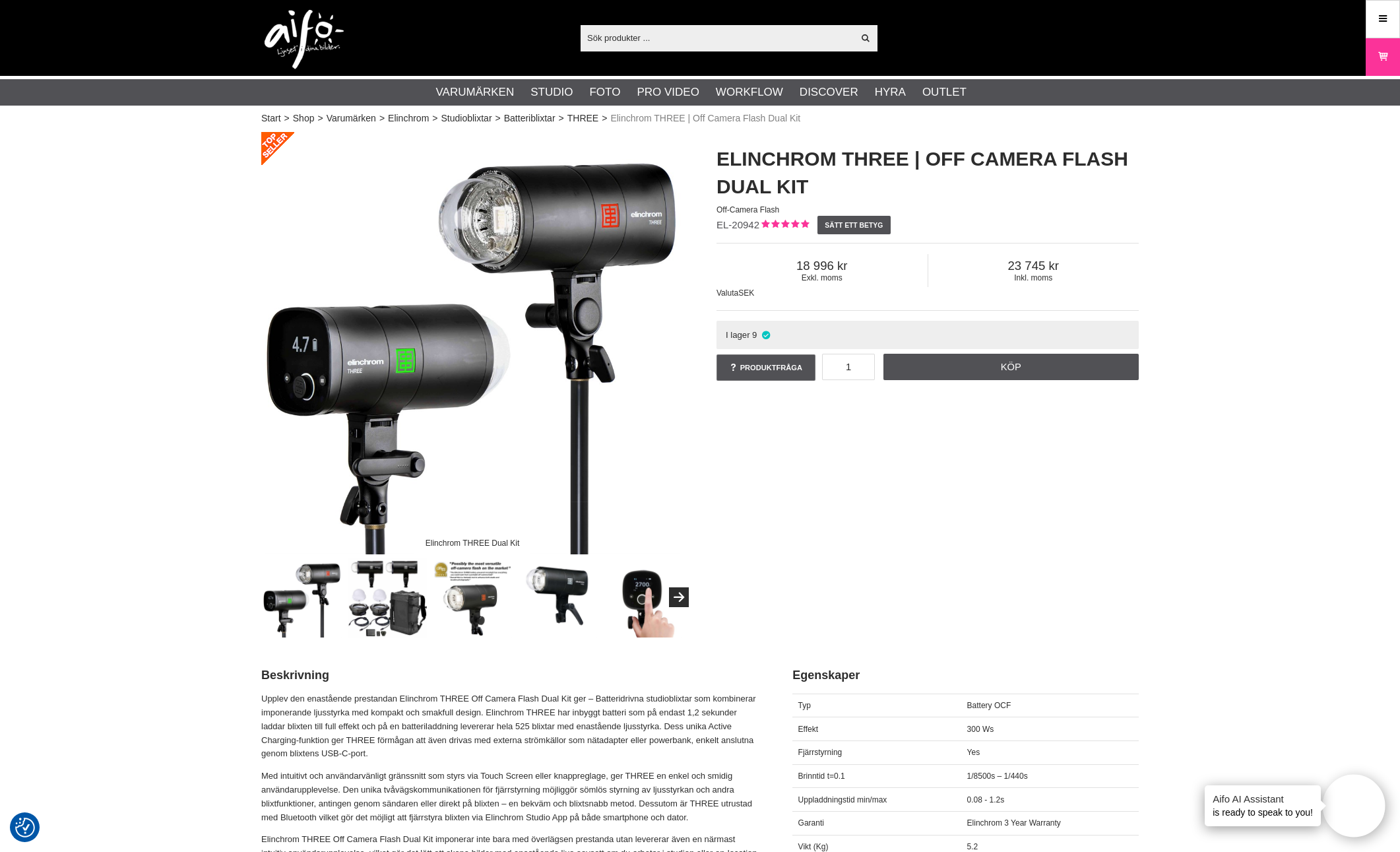
scroll to position [0, 0]
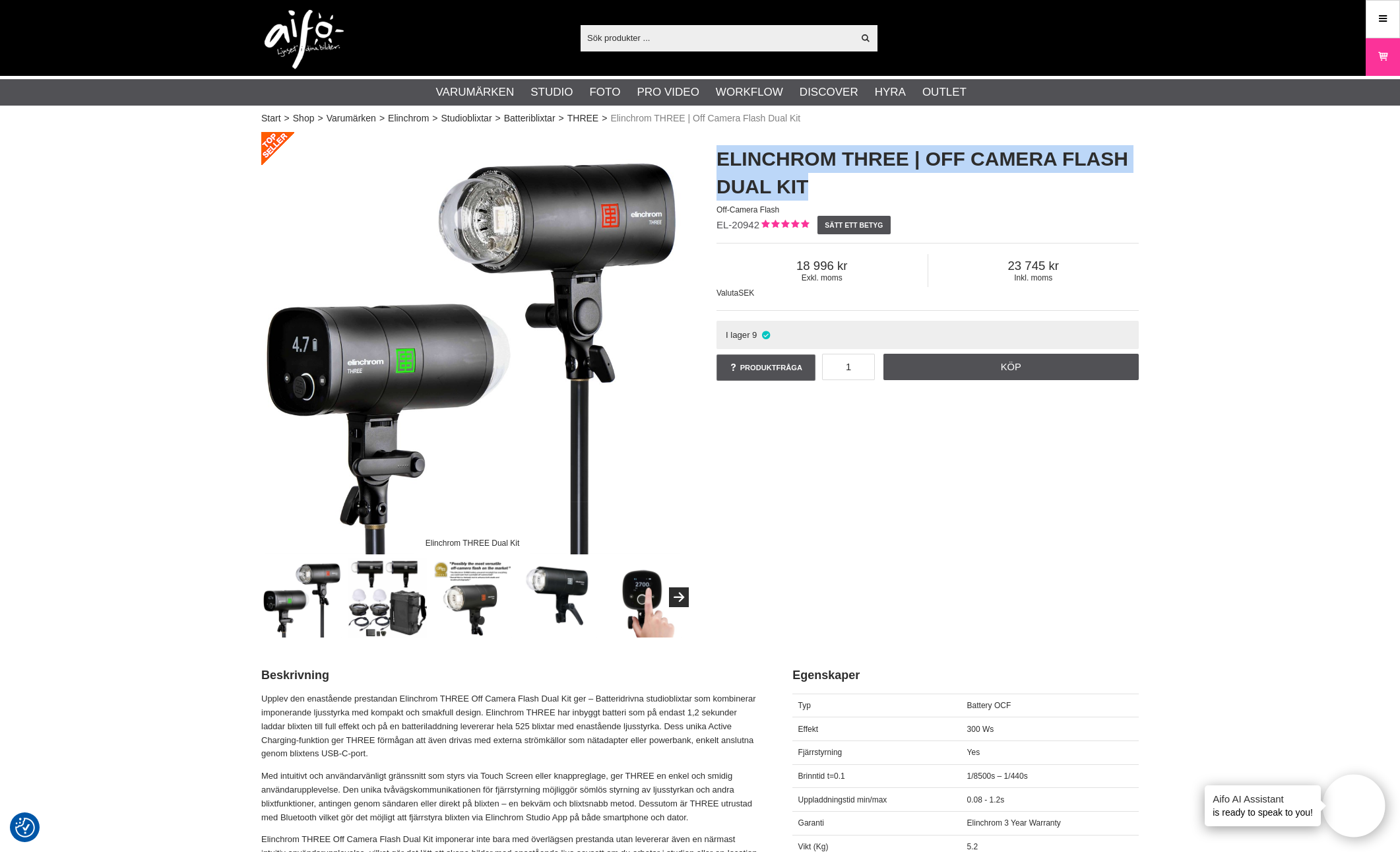
drag, startPoint x: 830, startPoint y: 191, endPoint x: 720, endPoint y: 166, distance: 112.8
click at [720, 166] on h1 "Elinchrom THREE | Off Camera Flash Dual Kit" at bounding box center [927, 173] width 422 height 56
copy h1 "Elinchrom THREE | Off Camera Flash Dual Kit"
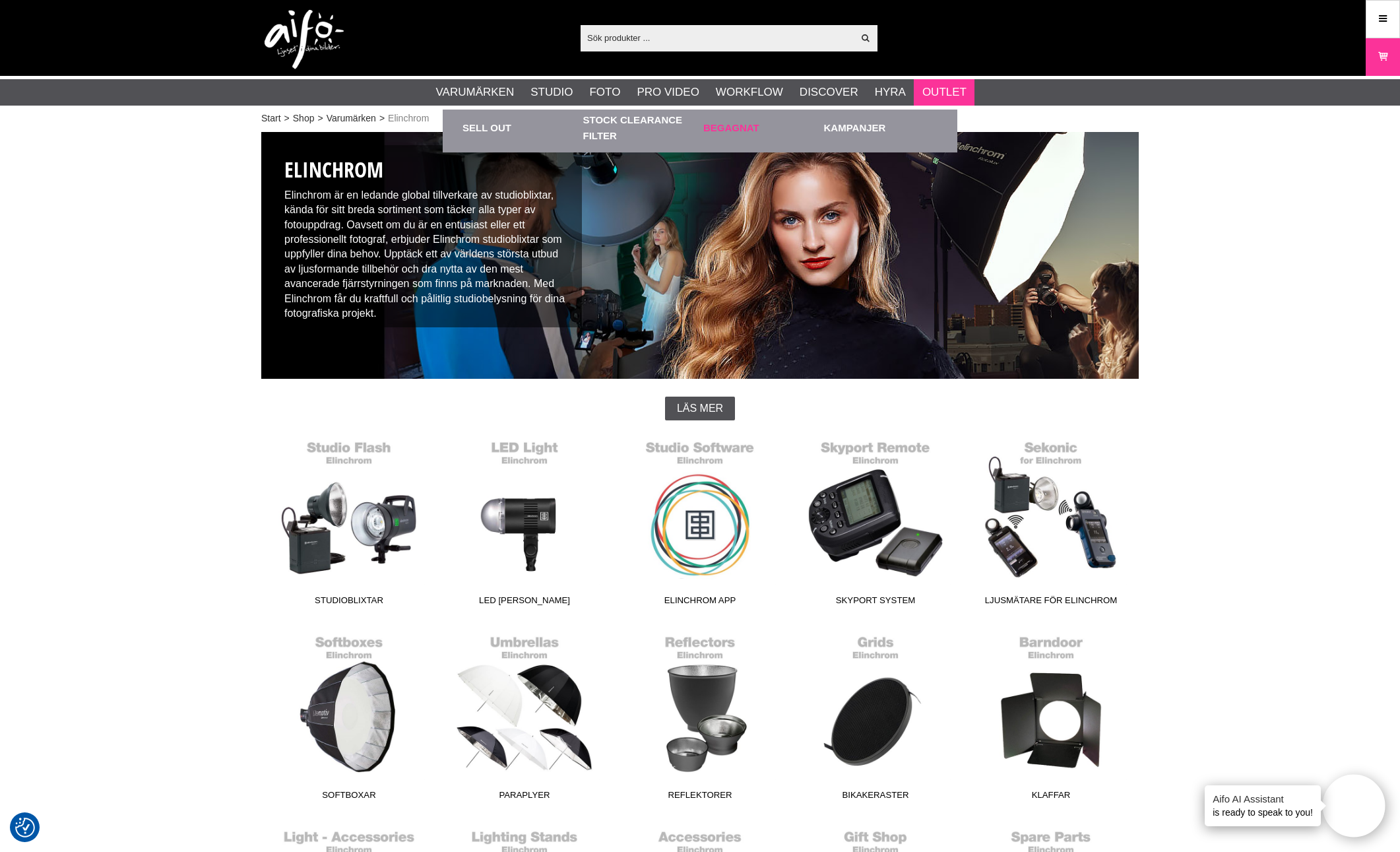
click at [727, 127] on link "Begagnat" at bounding box center [760, 128] width 114 height 36
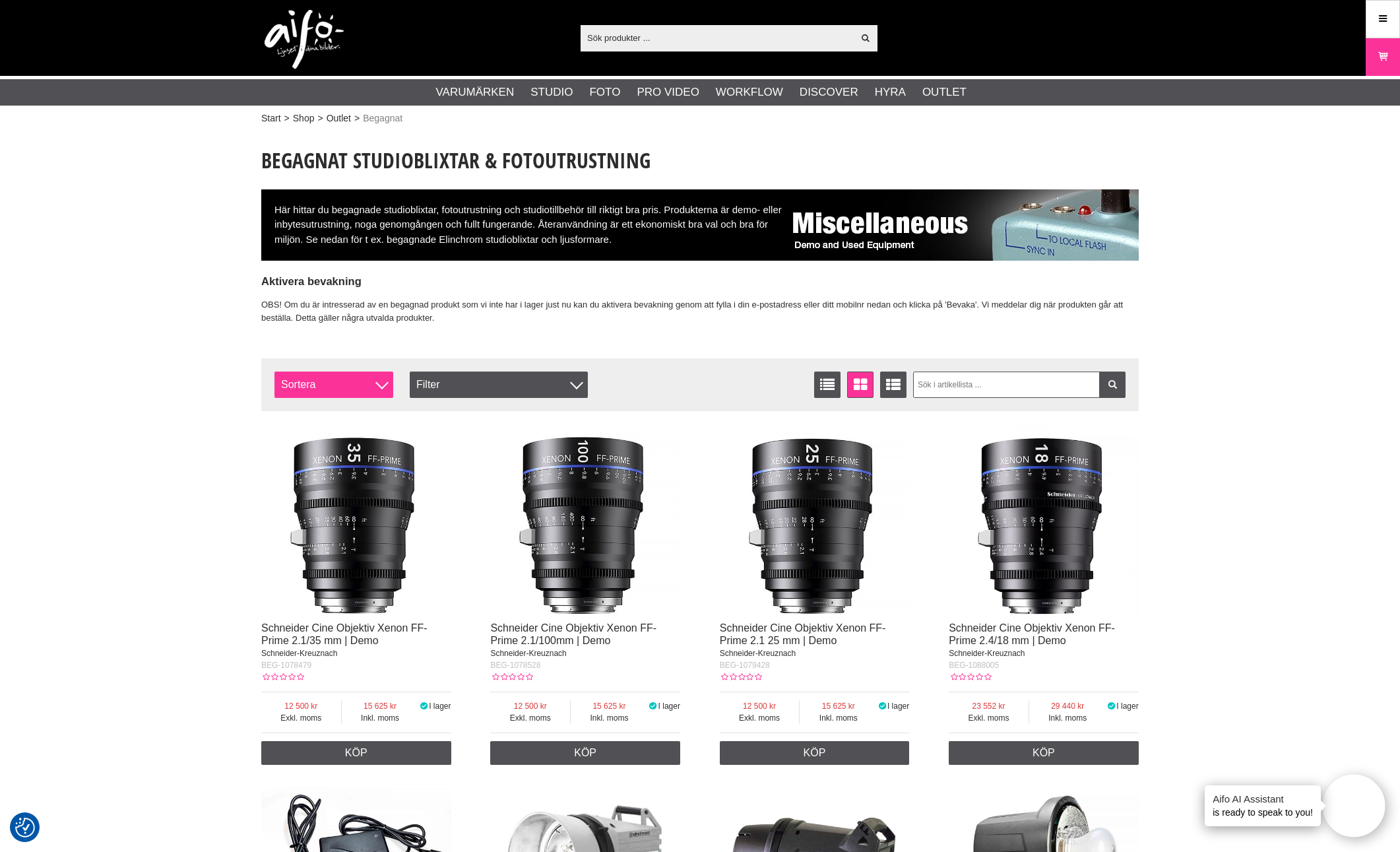
click at [386, 381] on div at bounding box center [382, 383] width 14 height 14
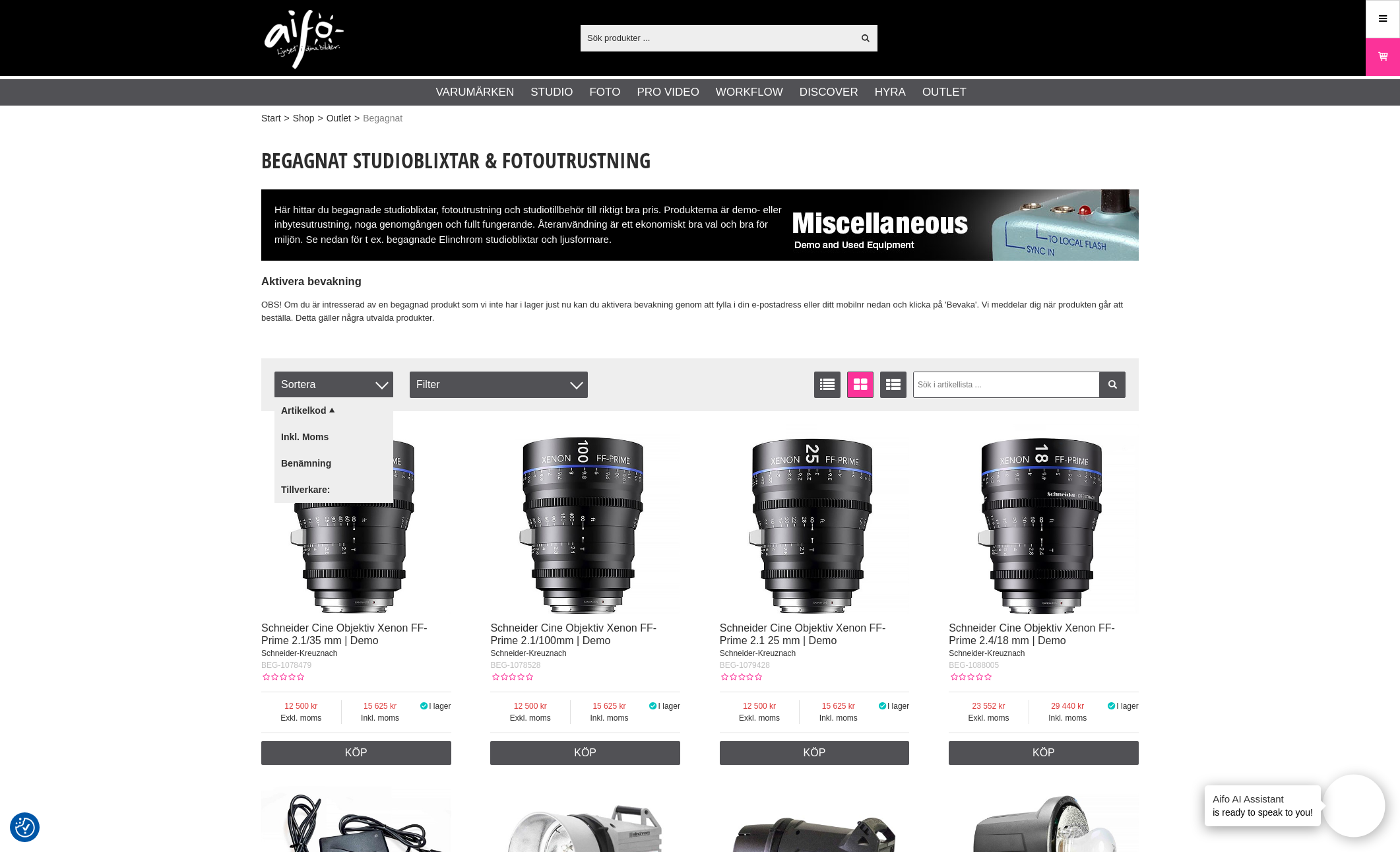
drag, startPoint x: 124, startPoint y: 378, endPoint x: 261, endPoint y: 375, distance: 137.0
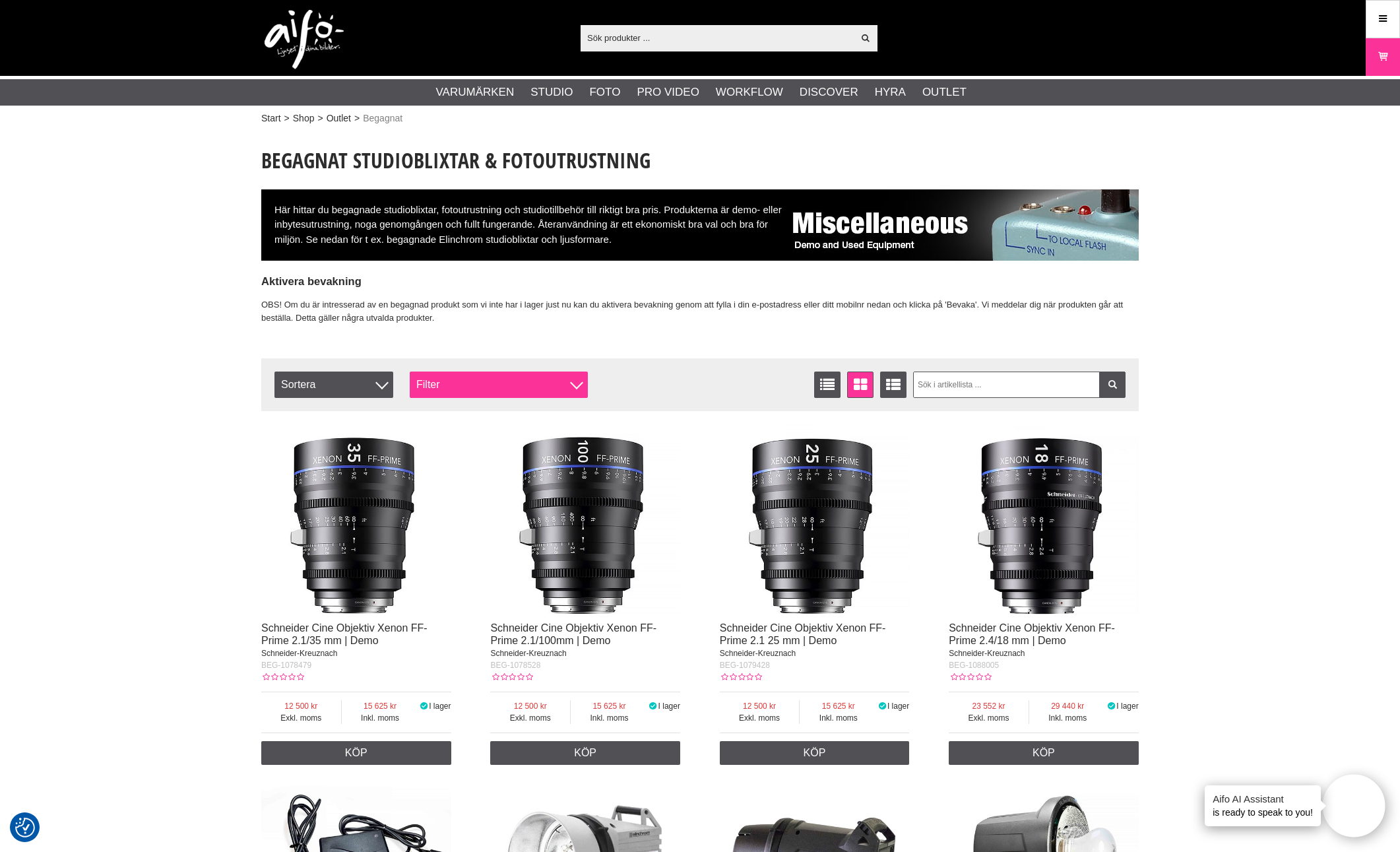
click at [584, 382] on div "Filter" at bounding box center [498, 384] width 178 height 26
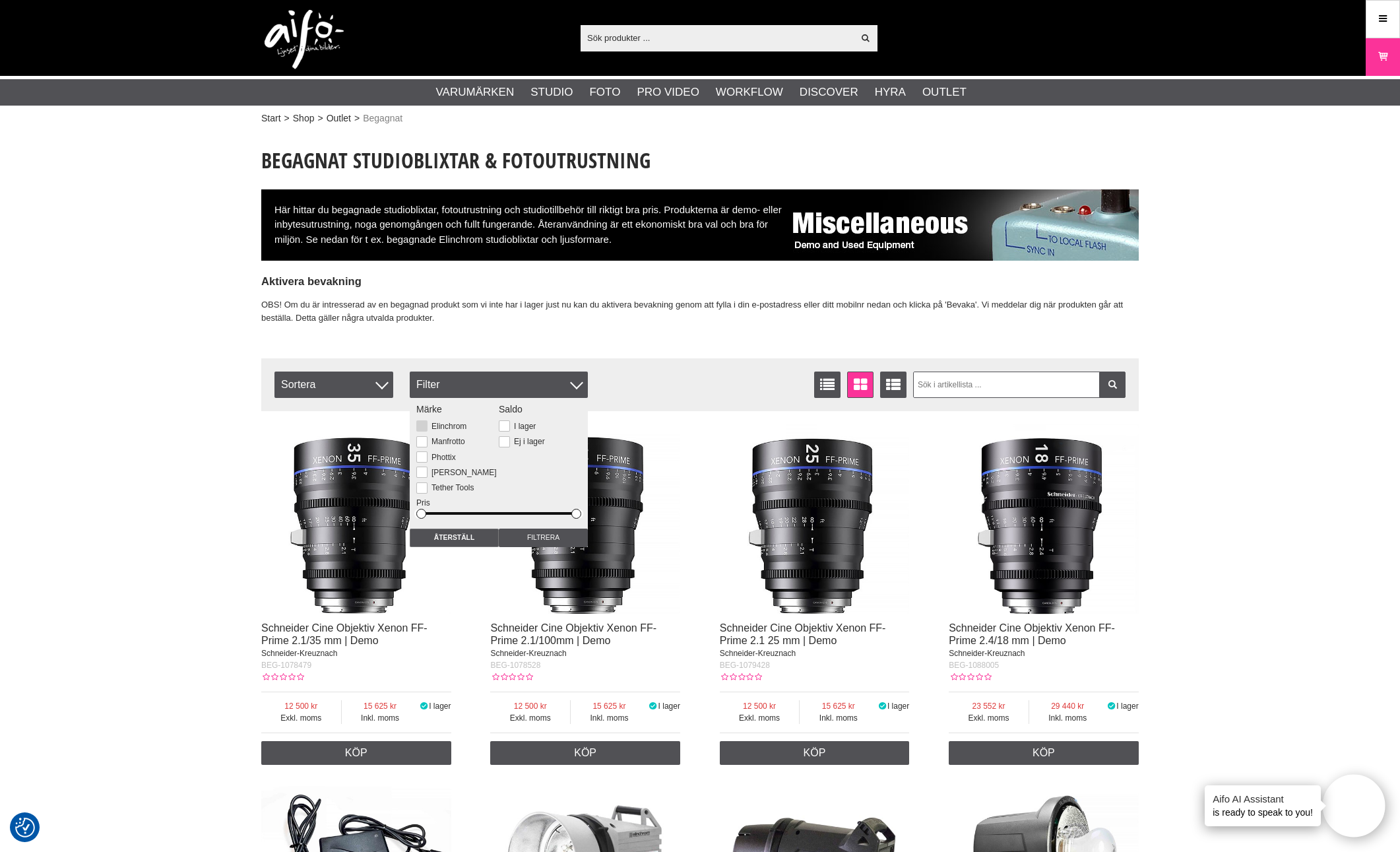
click at [421, 423] on button at bounding box center [422, 426] width 11 height 11
click at [544, 531] on input "Filtrera" at bounding box center [543, 537] width 89 height 19
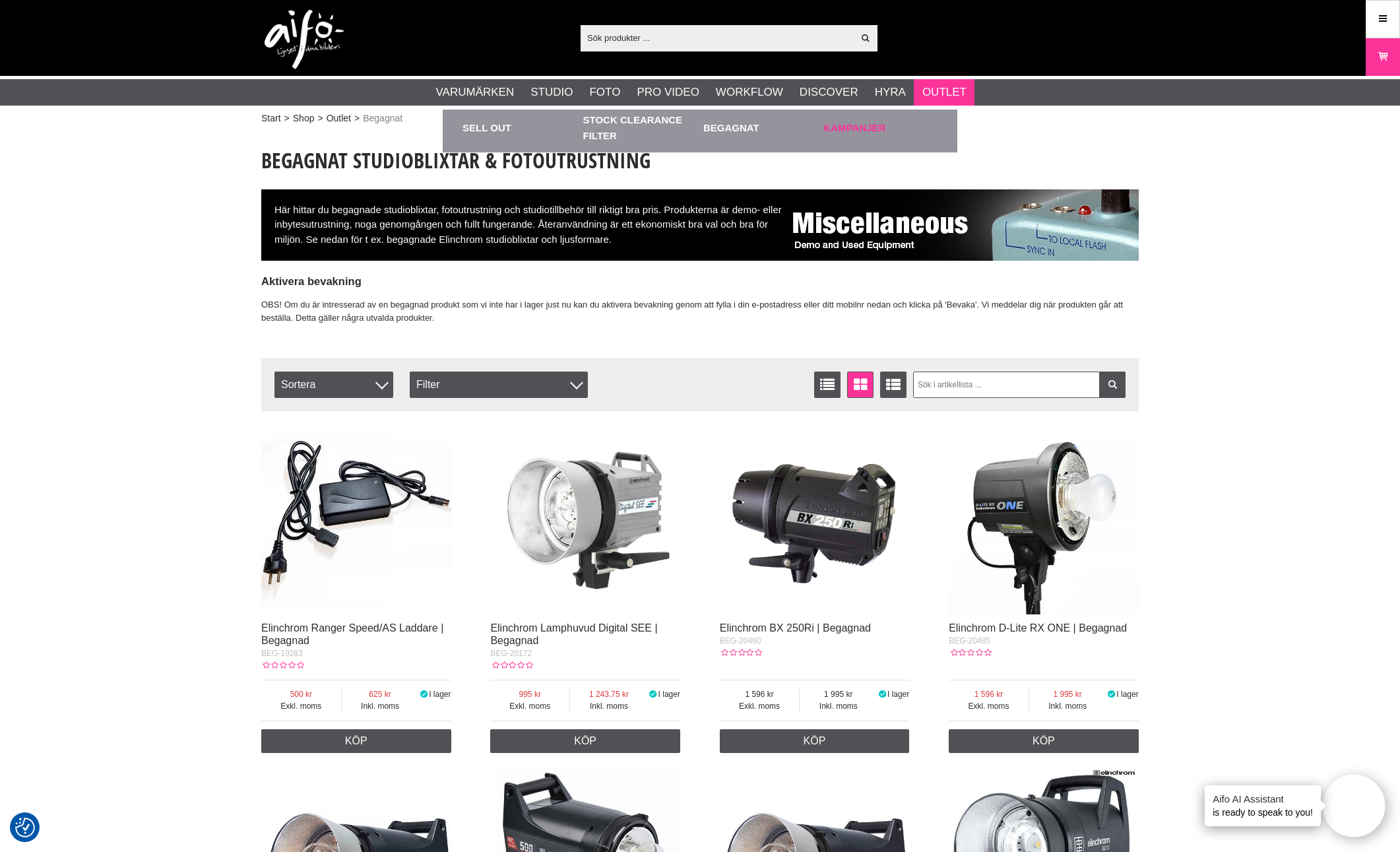
click at [857, 124] on link "Kampanjer" at bounding box center [881, 128] width 114 height 36
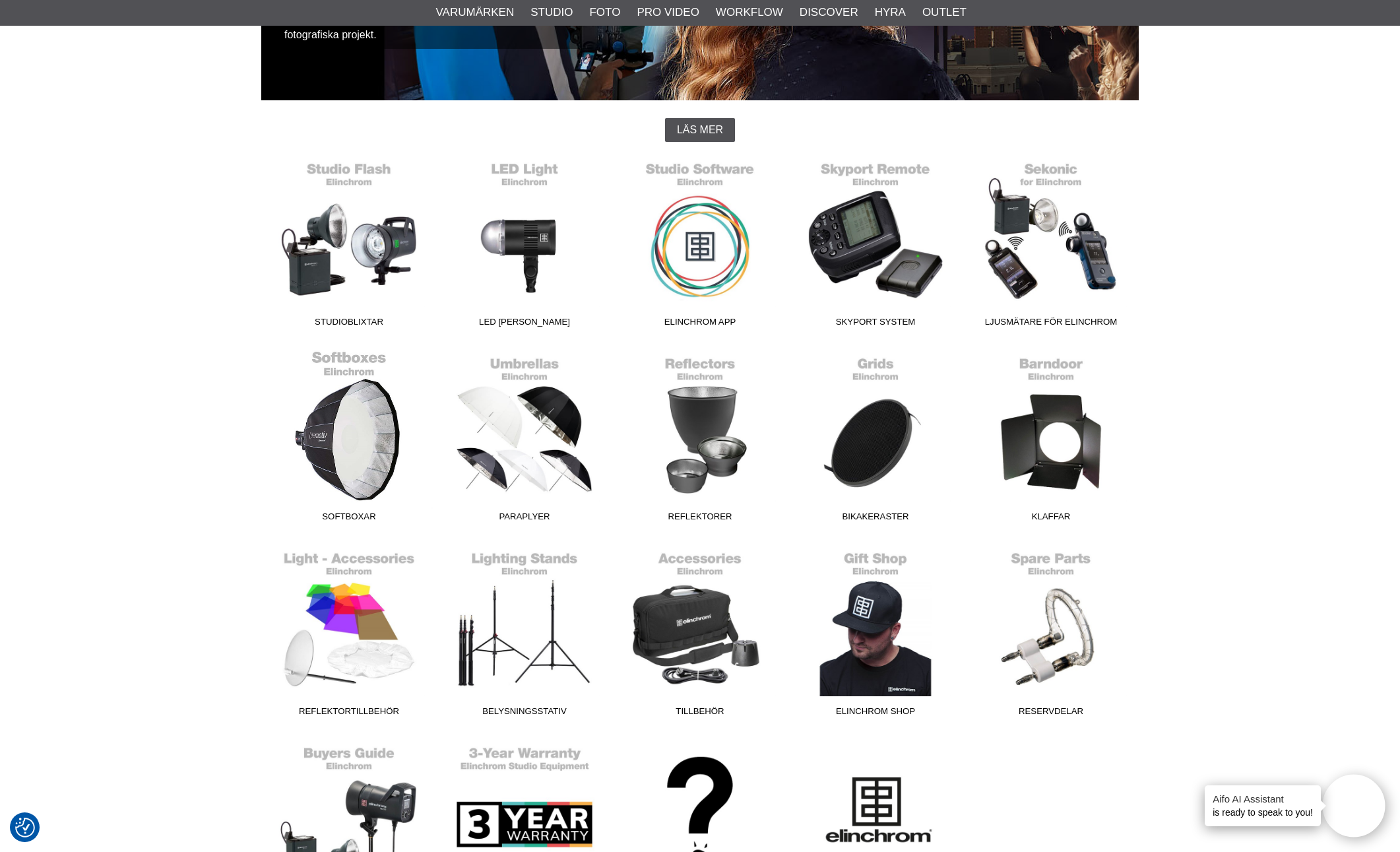
scroll to position [278, 0]
click at [325, 414] on link "Softboxar" at bounding box center [349, 439] width 176 height 178
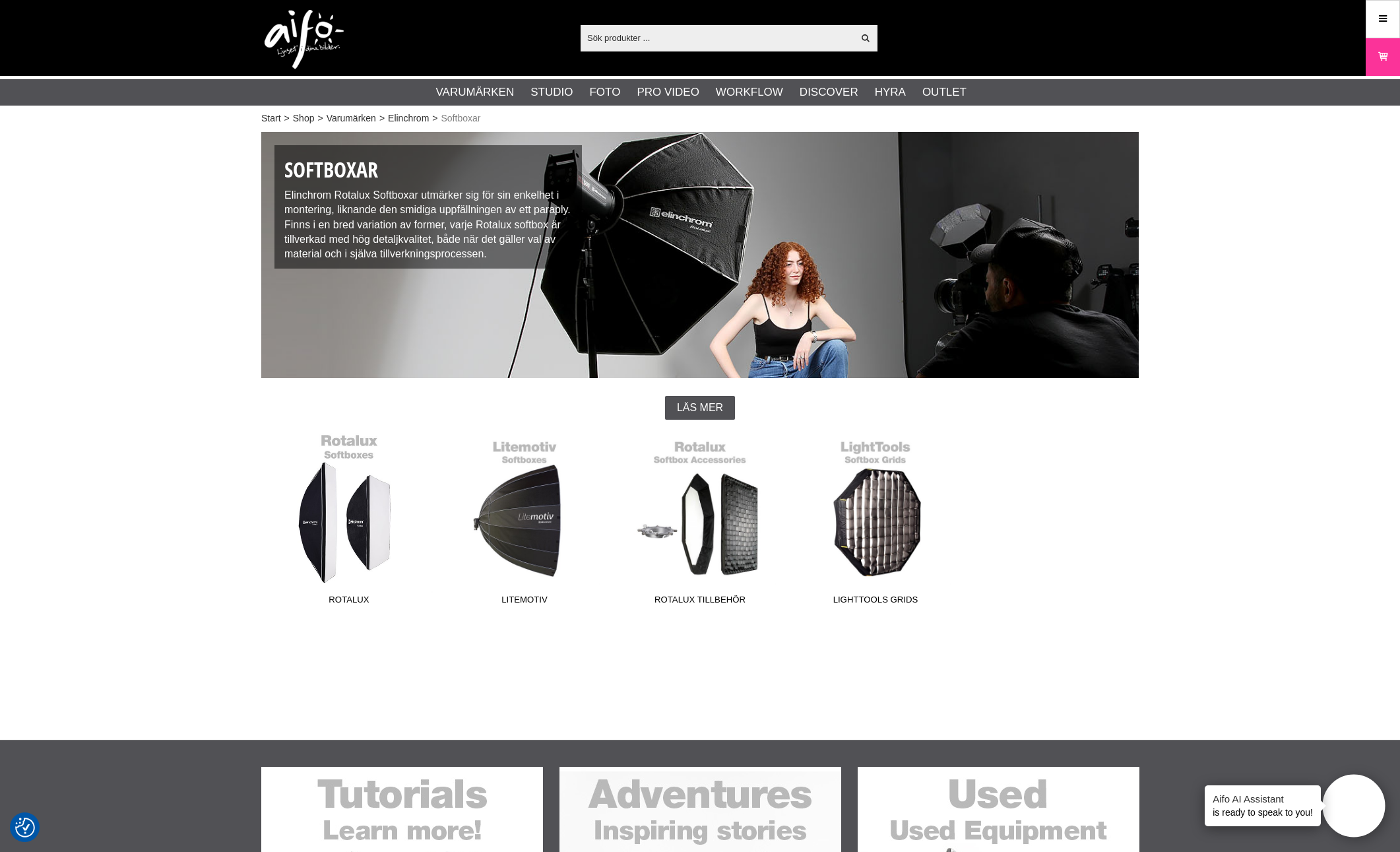
click at [328, 514] on link "Rotalux" at bounding box center [349, 521] width 176 height 178
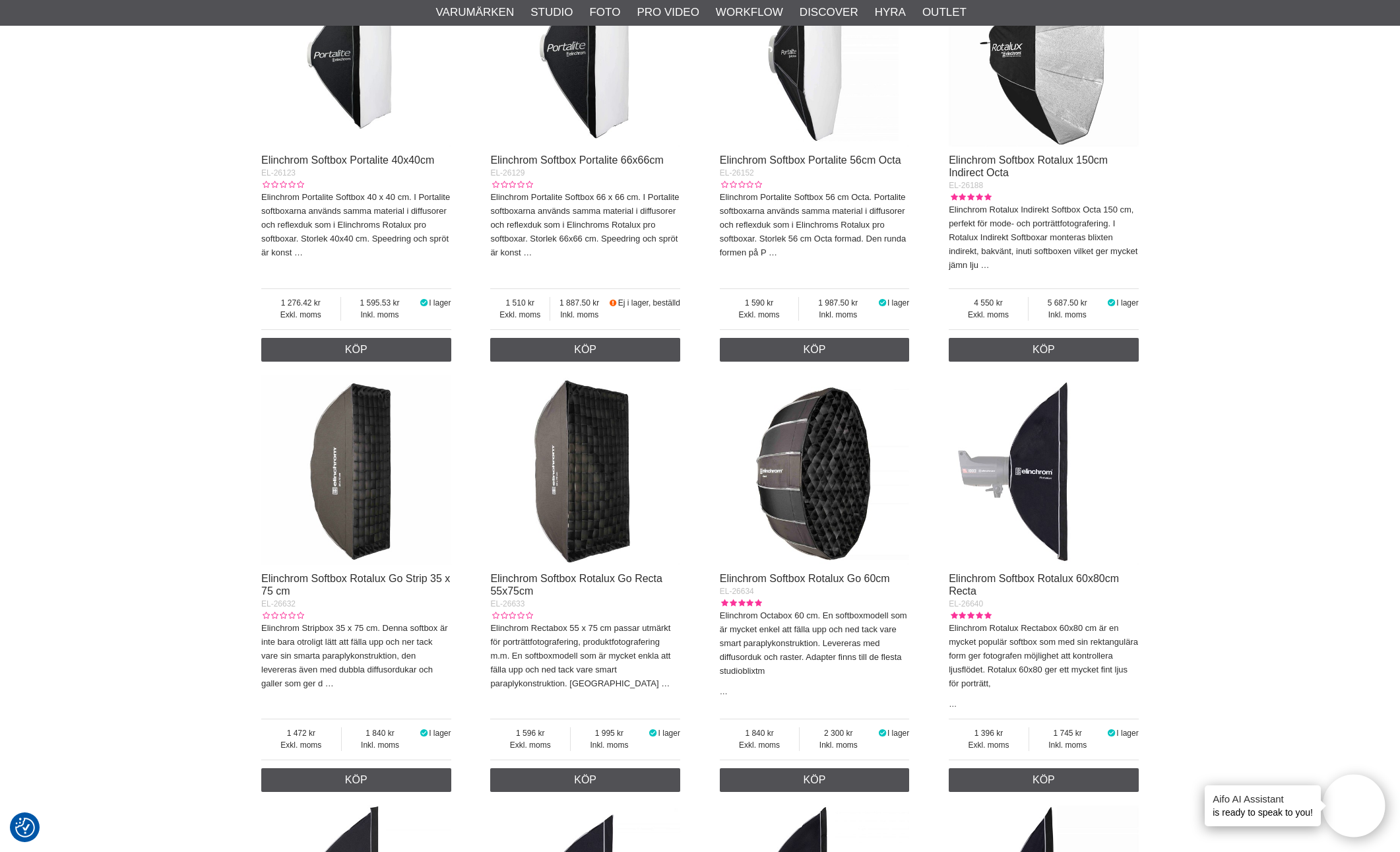
scroll to position [607, 0]
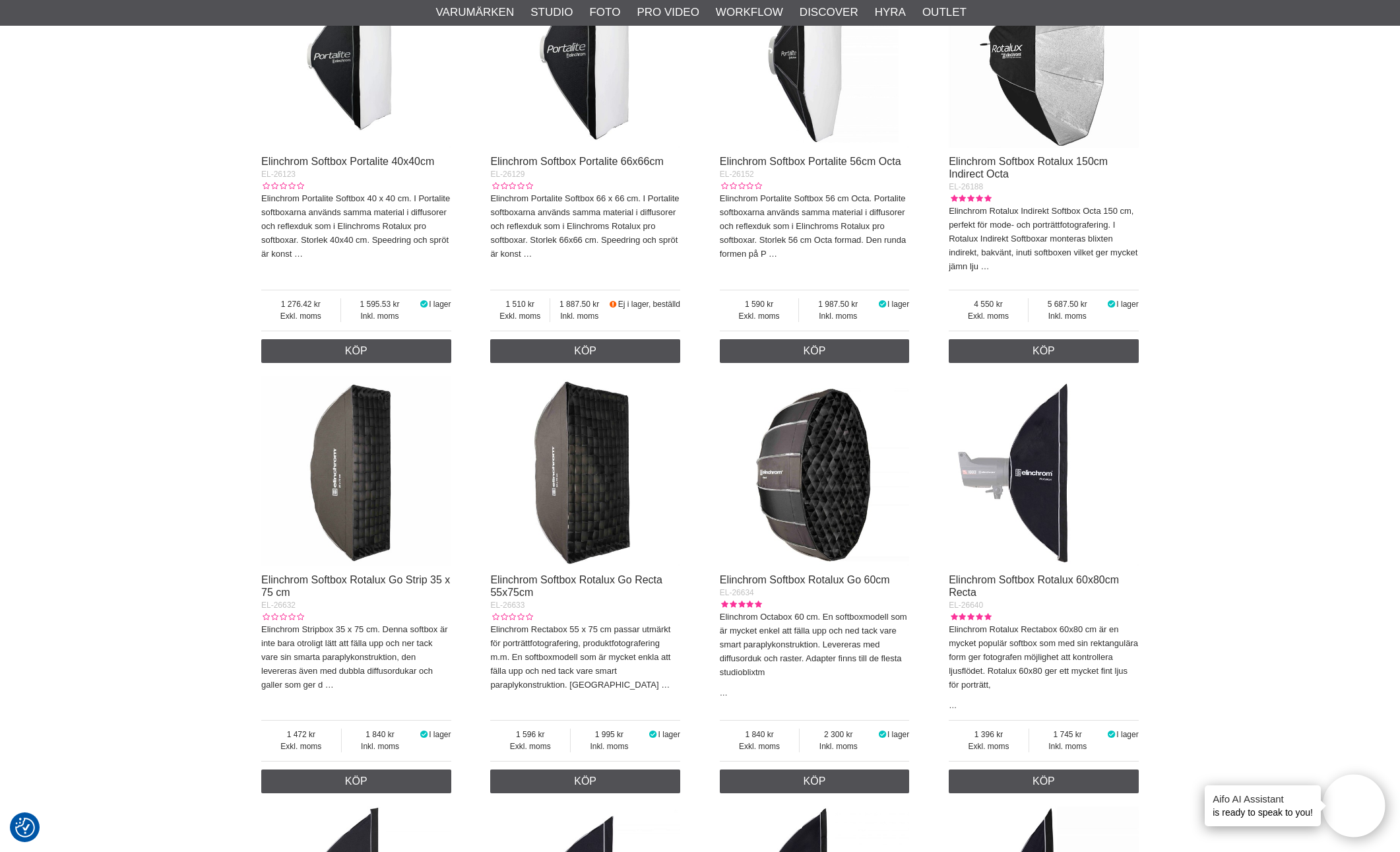
click at [569, 522] on img at bounding box center [585, 471] width 190 height 190
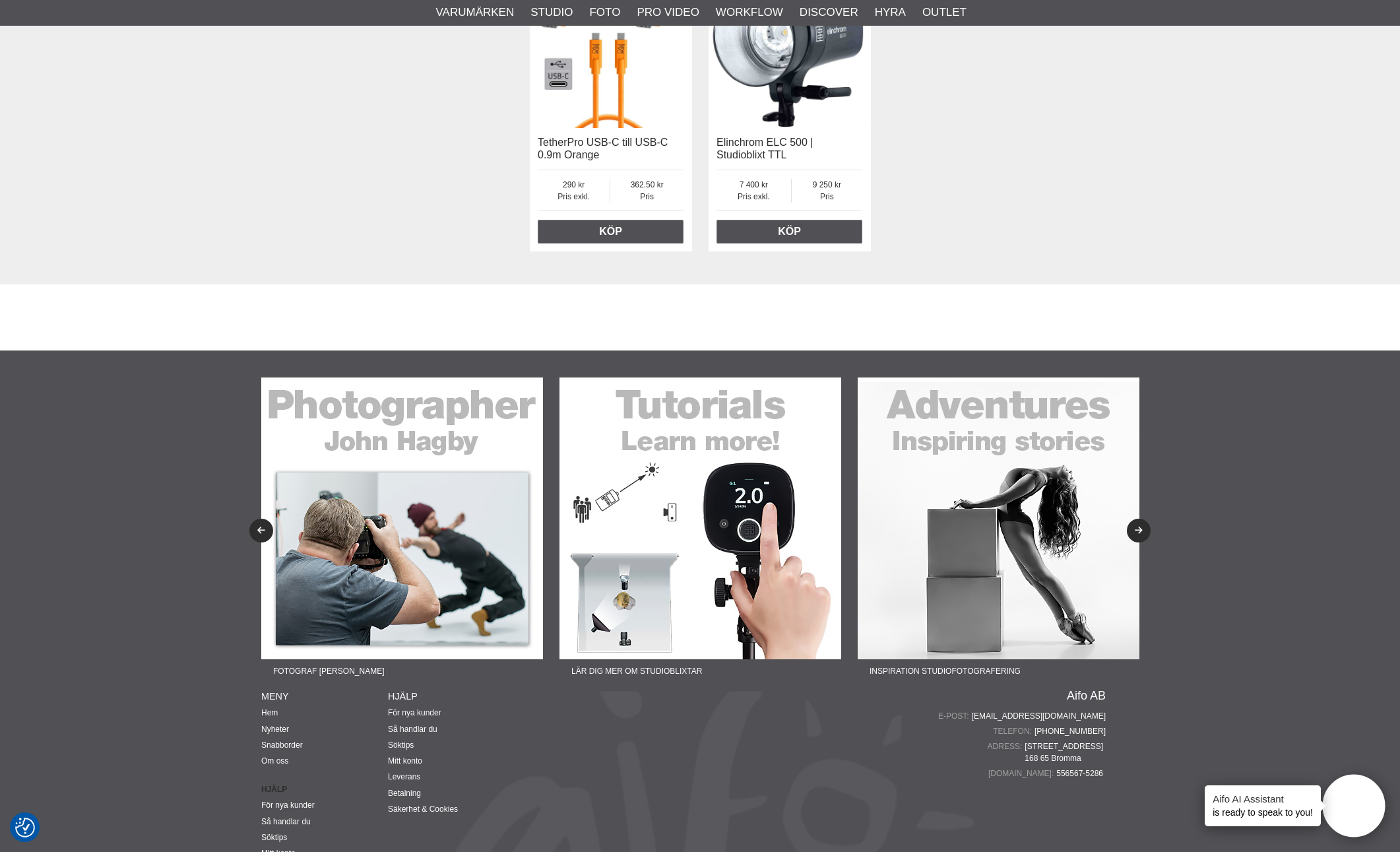
scroll to position [3056, 0]
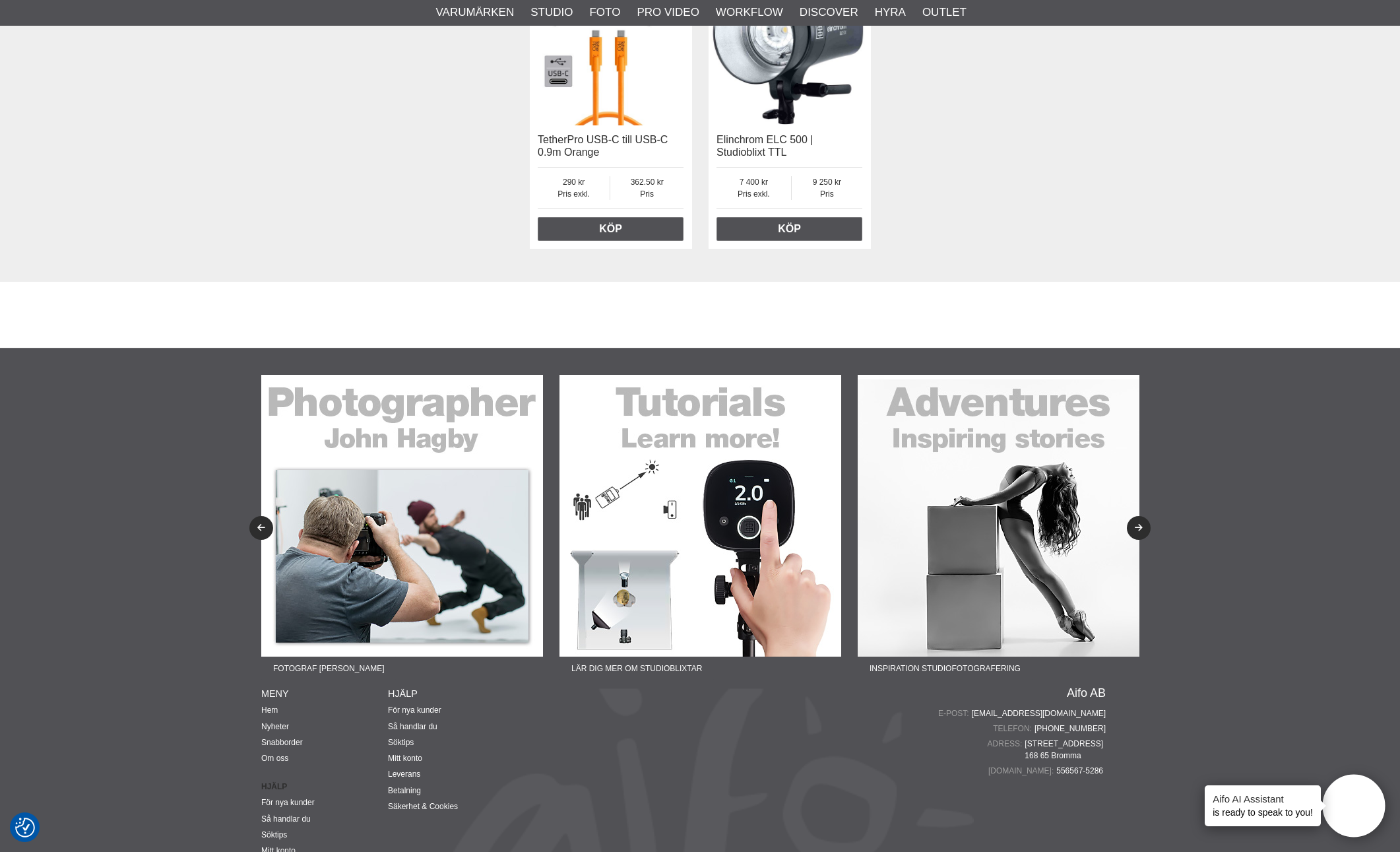
click at [377, 516] on img at bounding box center [402, 515] width 282 height 281
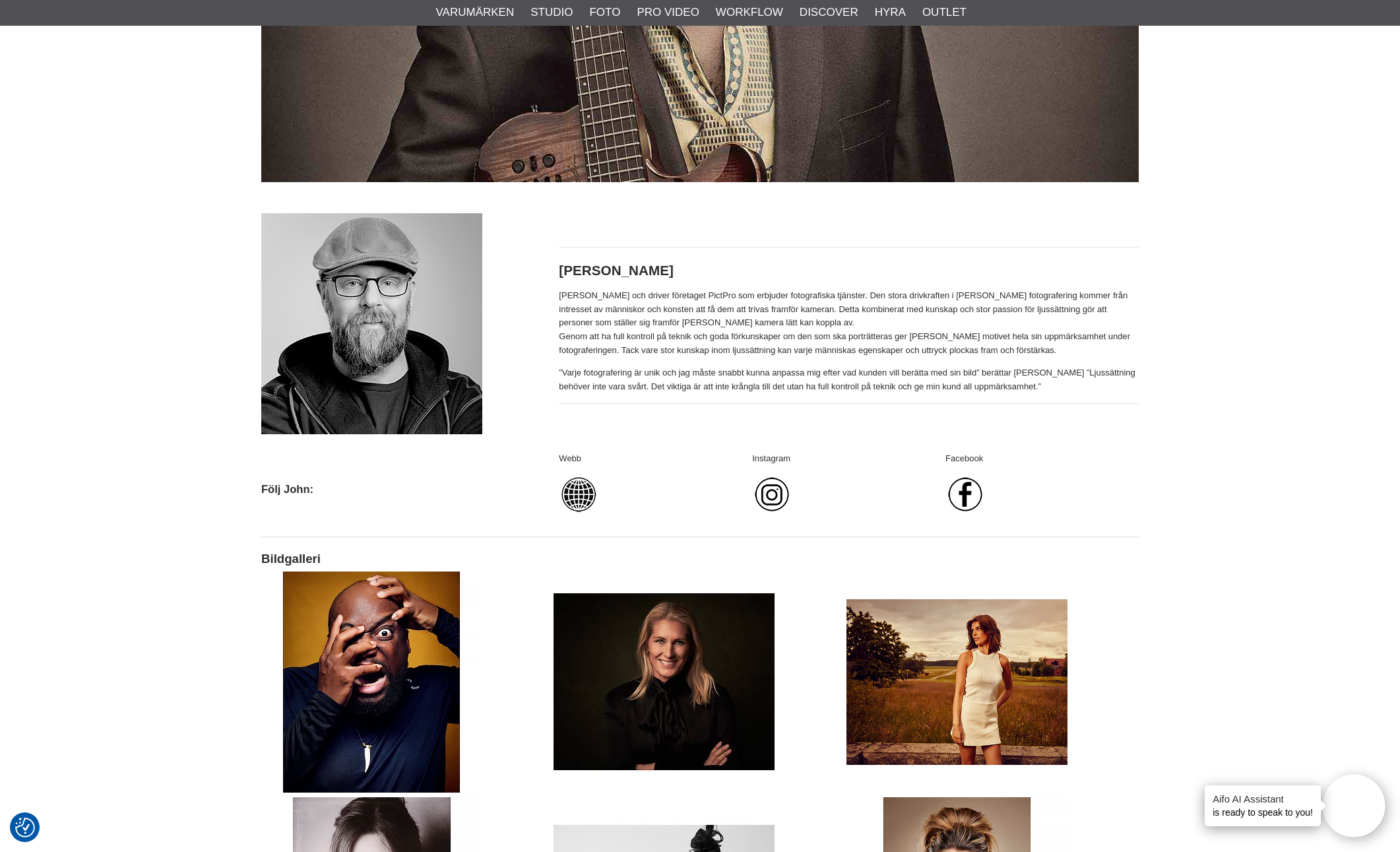
scroll to position [461, 0]
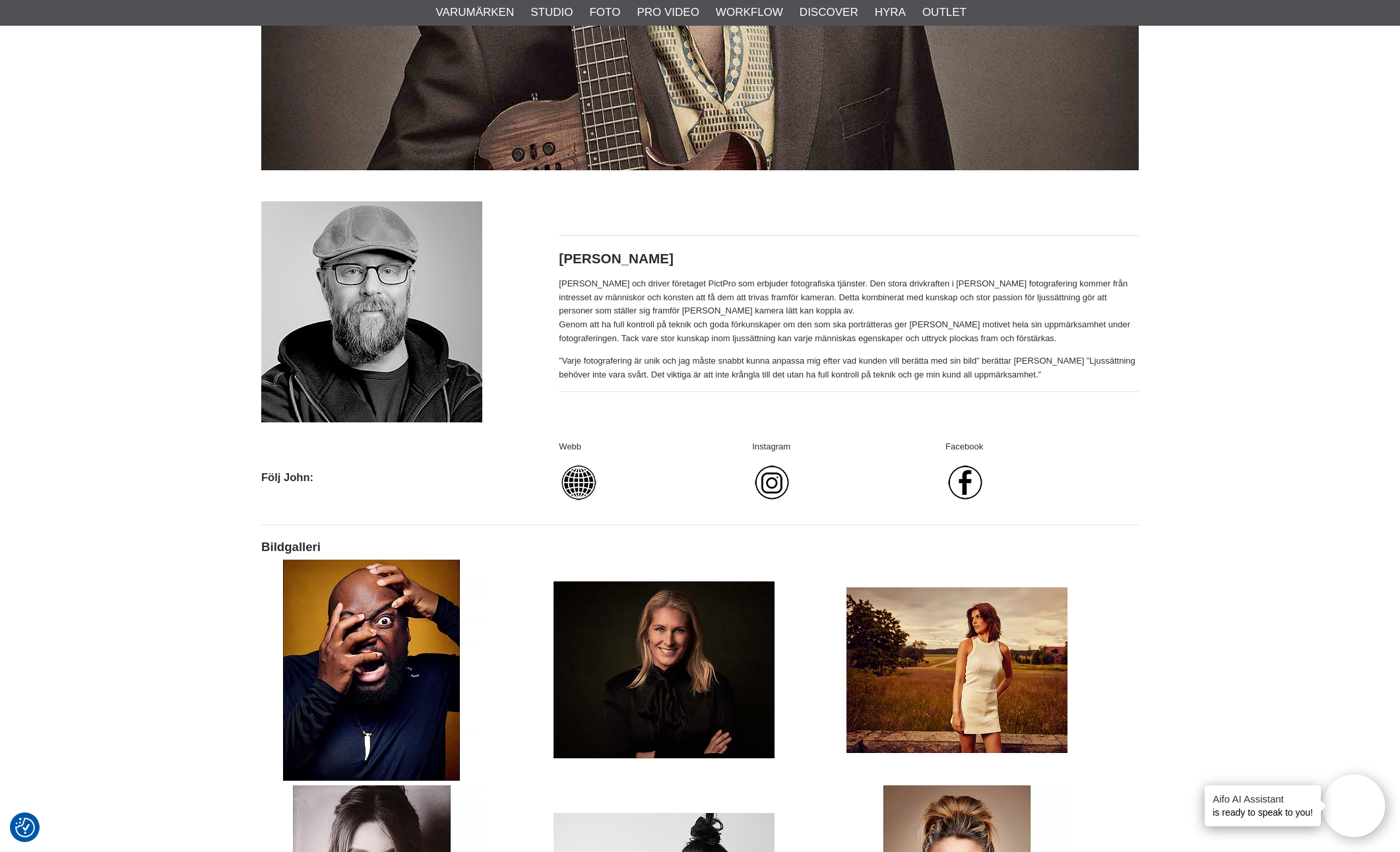
click at [771, 477] on img at bounding box center [772, 482] width 40 height 40
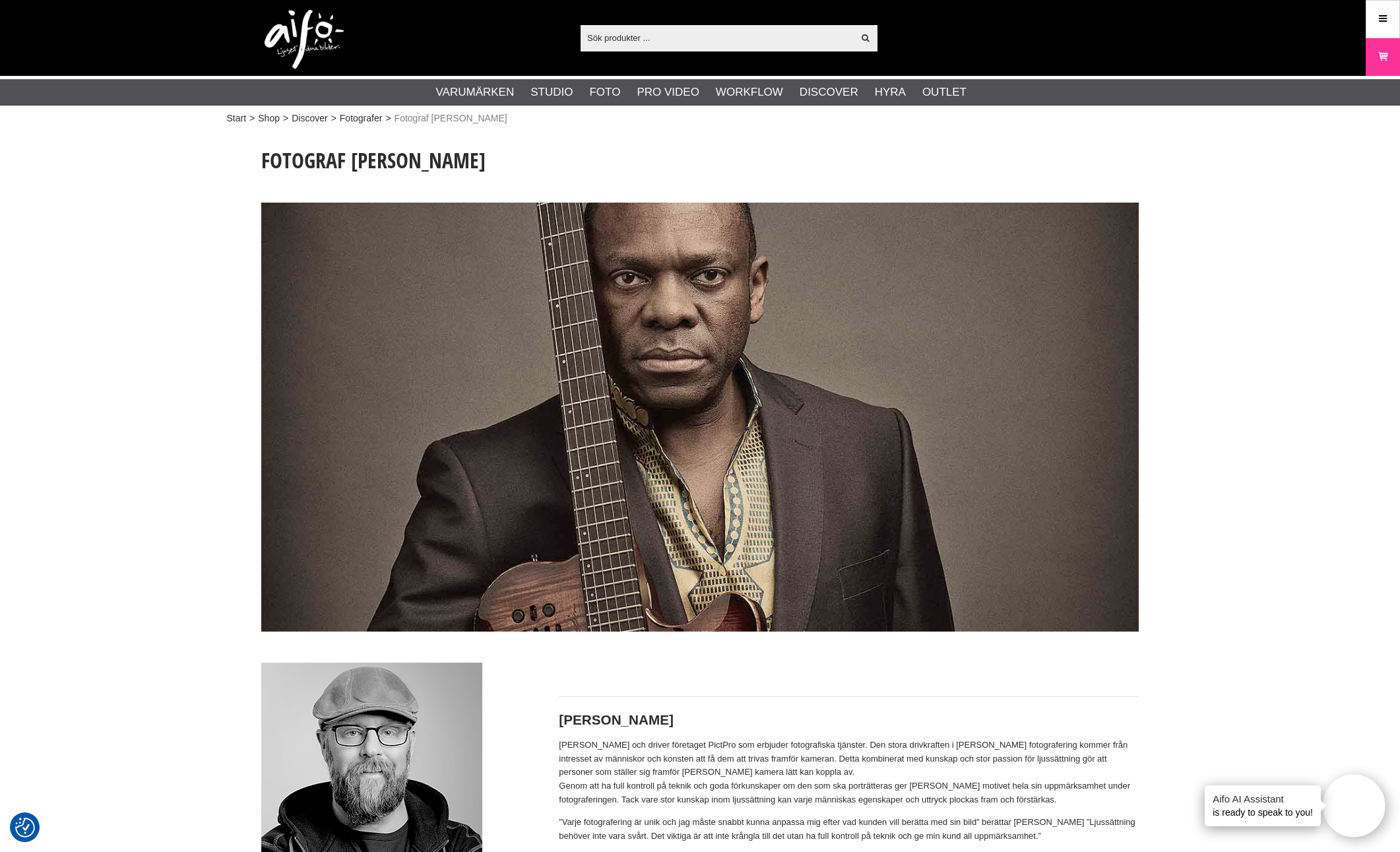
scroll to position [0, 0]
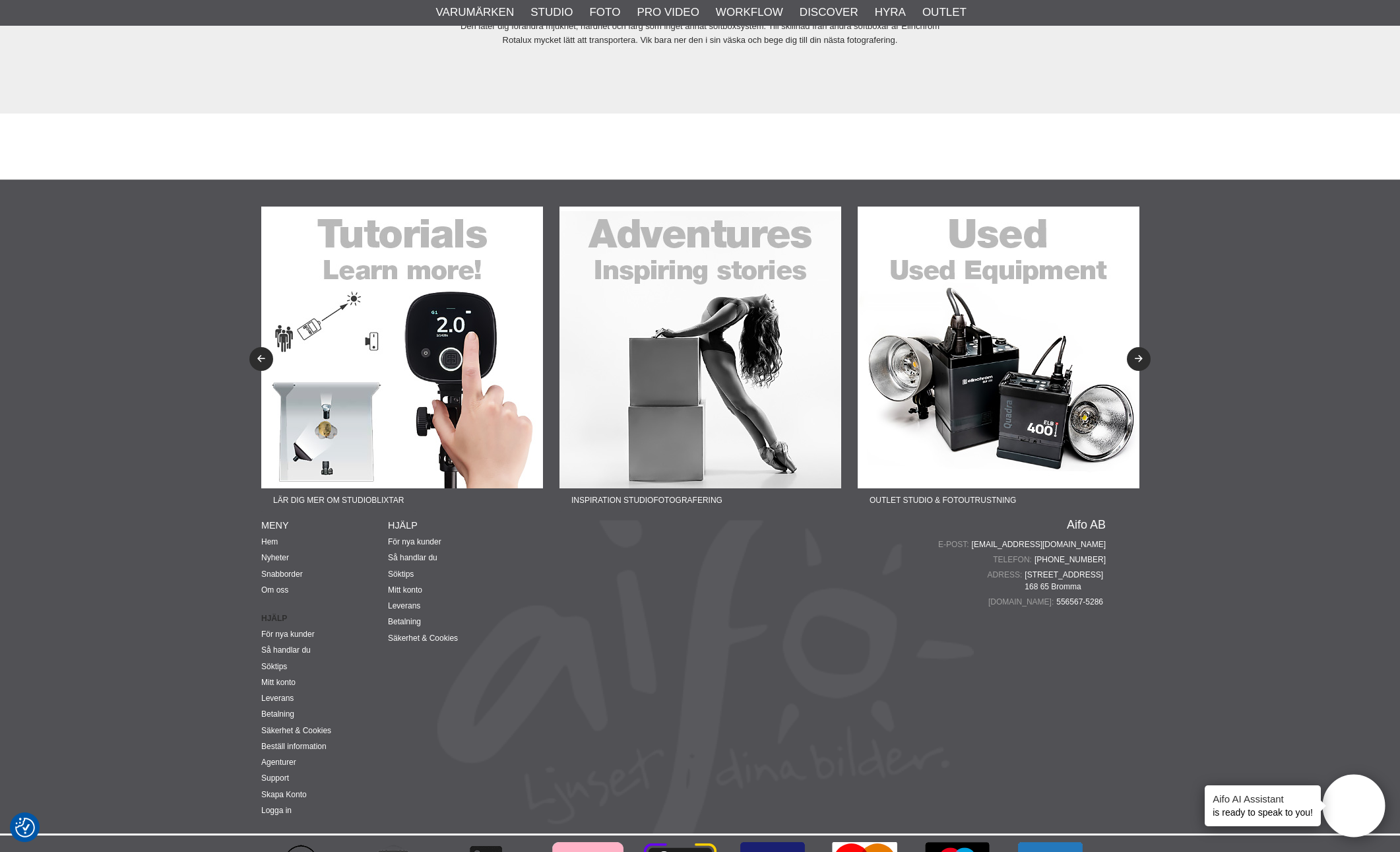
scroll to position [3630, 0]
click at [419, 363] on img at bounding box center [402, 348] width 282 height 281
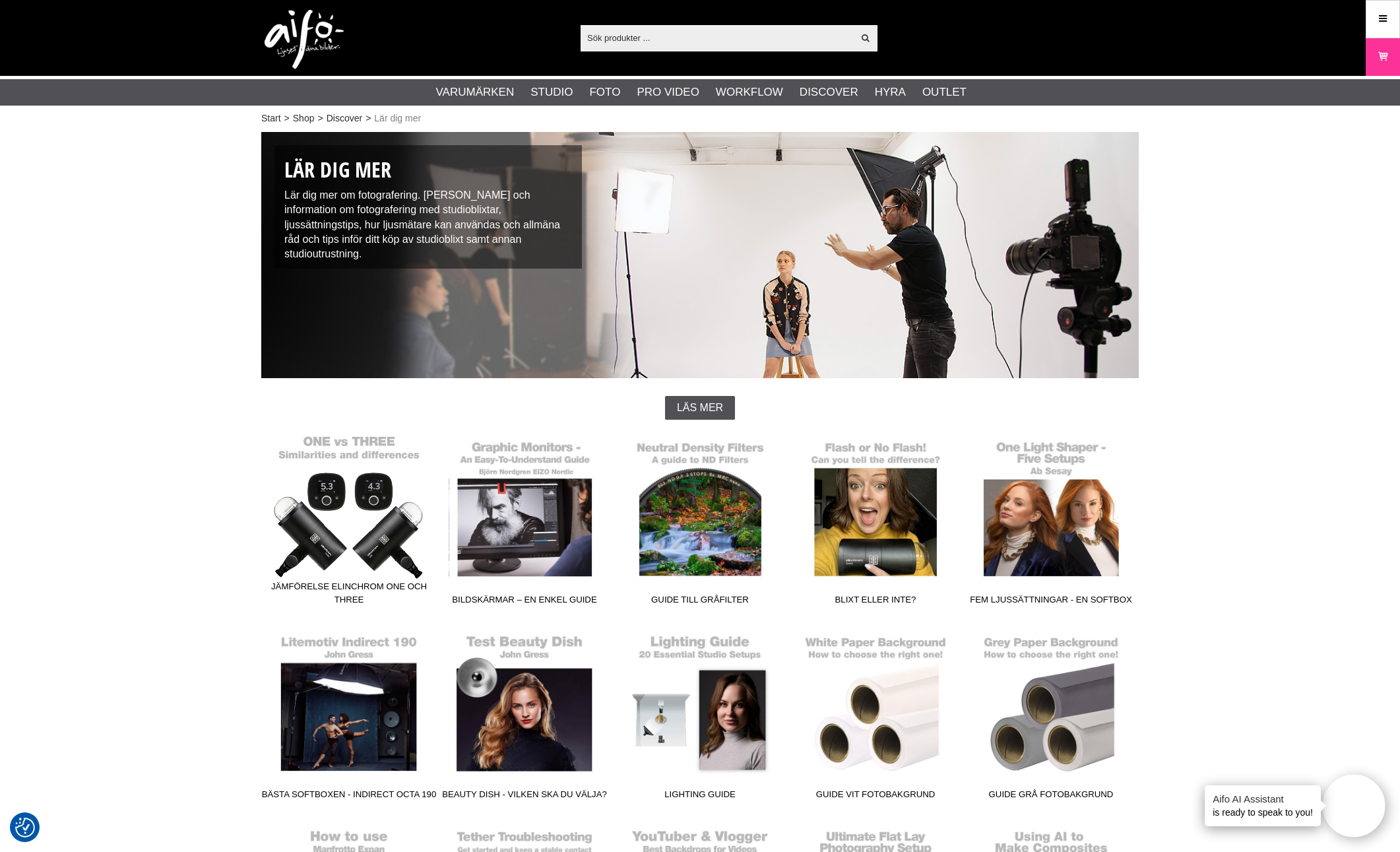
click at [391, 519] on link "Jämförelse Elinchrom ONE och THREE" at bounding box center [349, 521] width 176 height 178
